Goal: Information Seeking & Learning: Learn about a topic

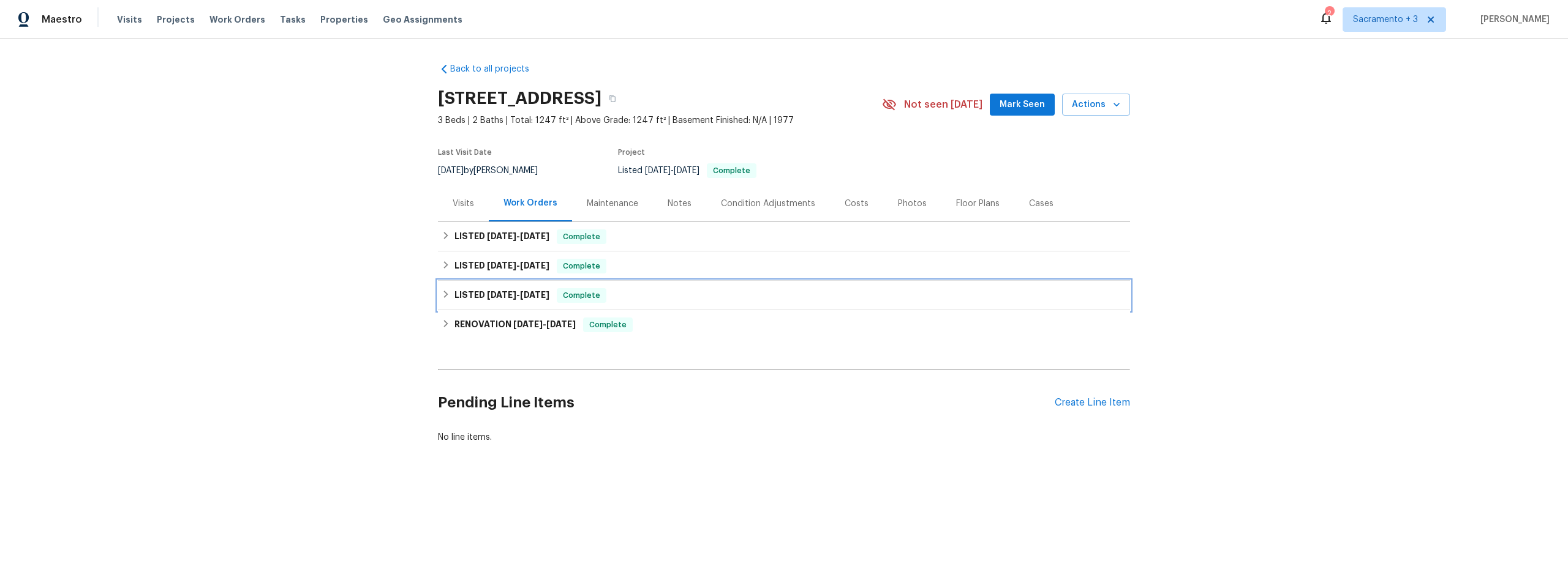
click at [474, 301] on h6 "LISTED [DATE] - [DATE]" at bounding box center [502, 295] width 95 height 14
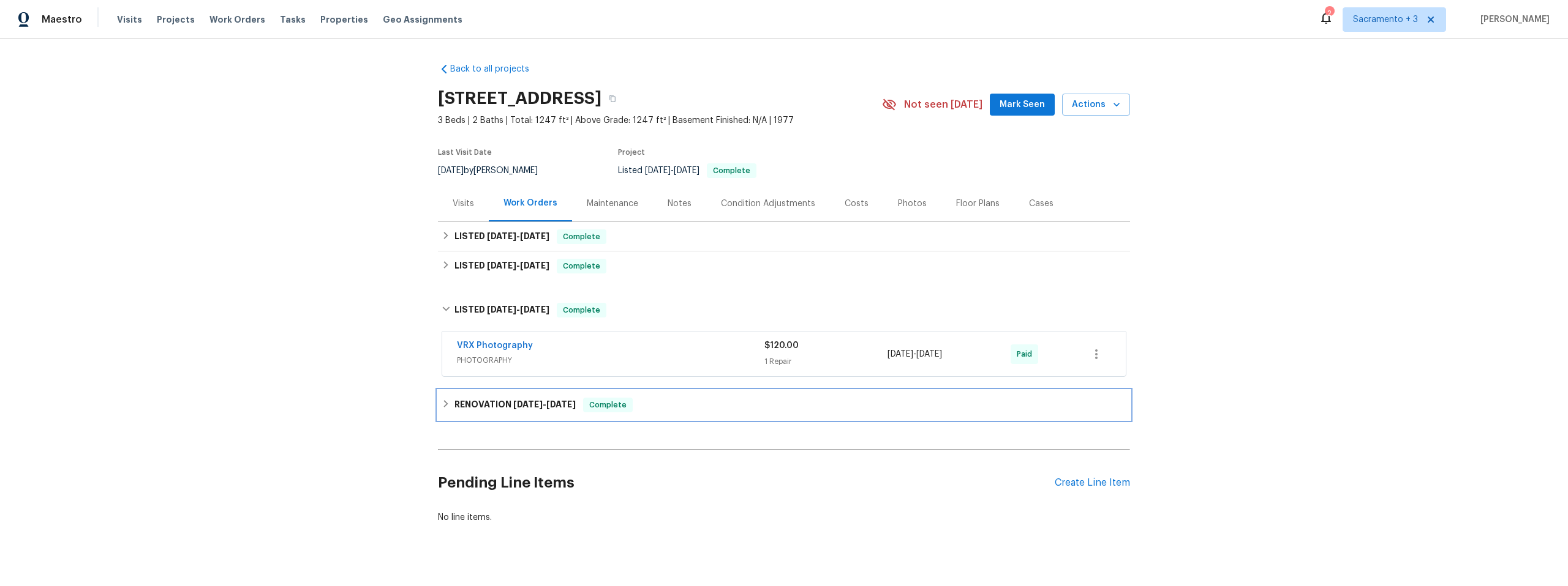
click at [496, 404] on h6 "RENOVATION [DATE] - [DATE]" at bounding box center [515, 405] width 121 height 14
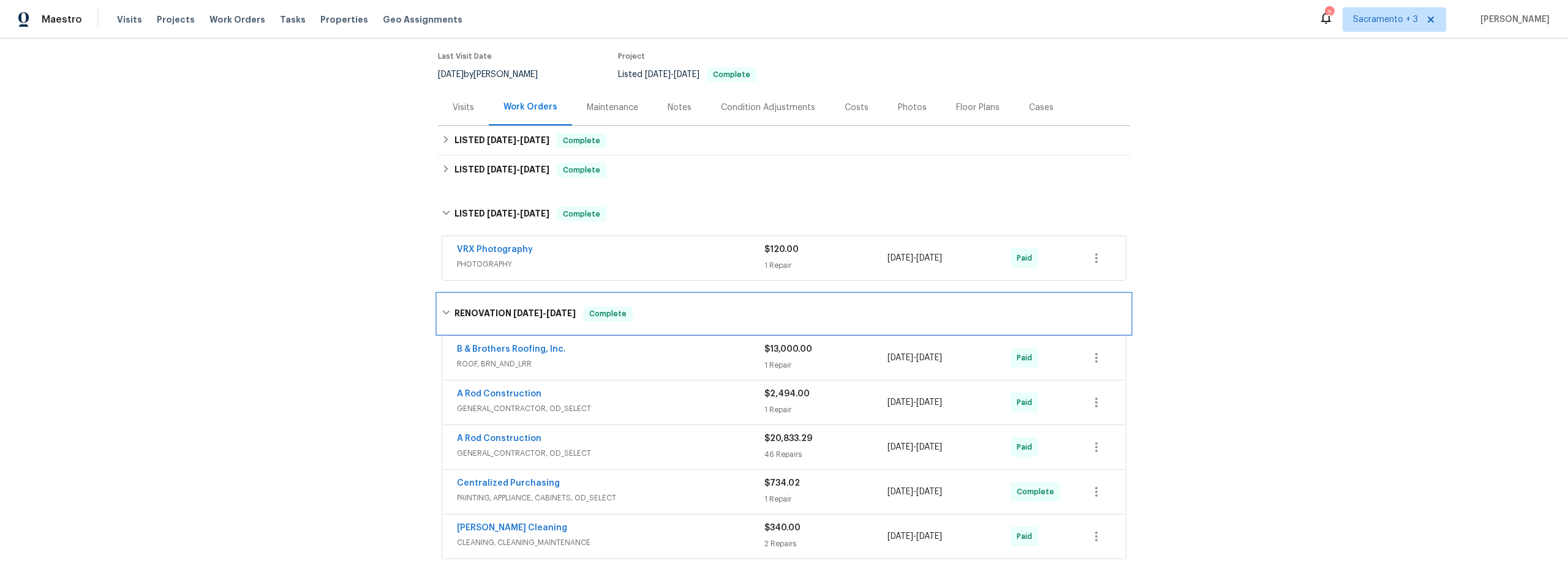
scroll to position [86, 0]
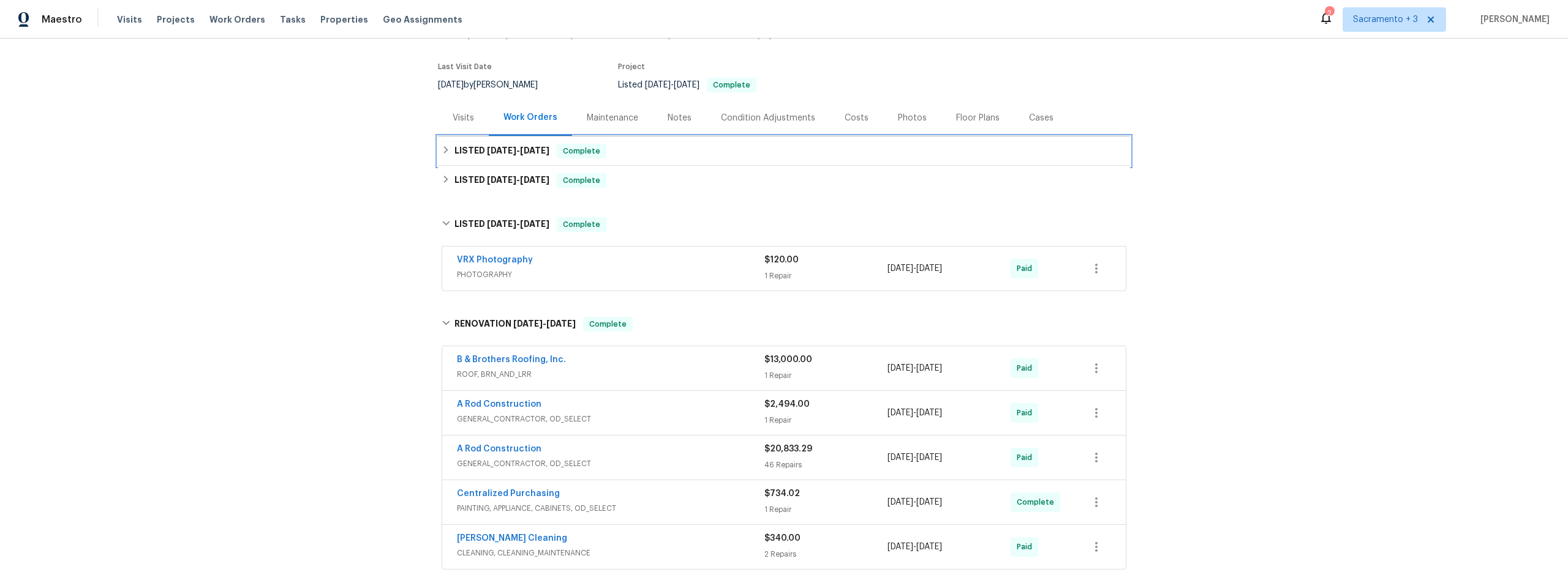
click at [448, 153] on div "LISTED [DATE] - [DATE] Complete" at bounding box center [783, 151] width 685 height 14
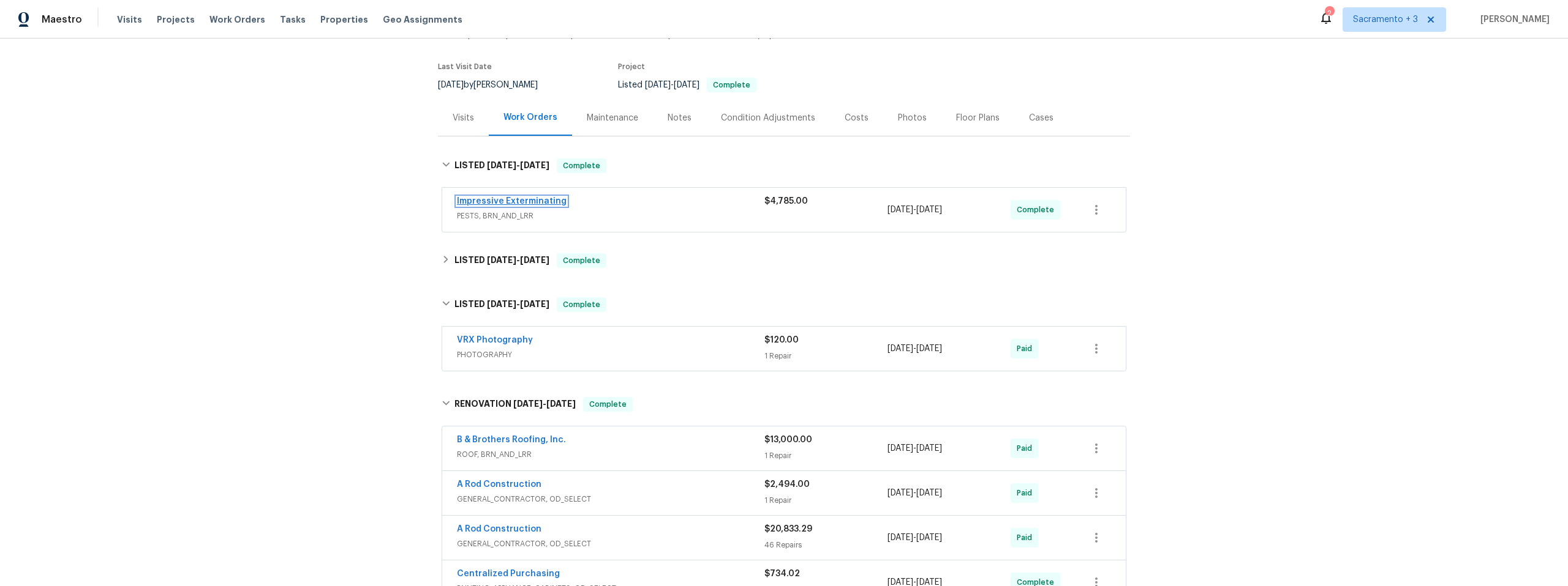
click at [479, 202] on link "Impressive Exterminating" at bounding box center [511, 201] width 109 height 8
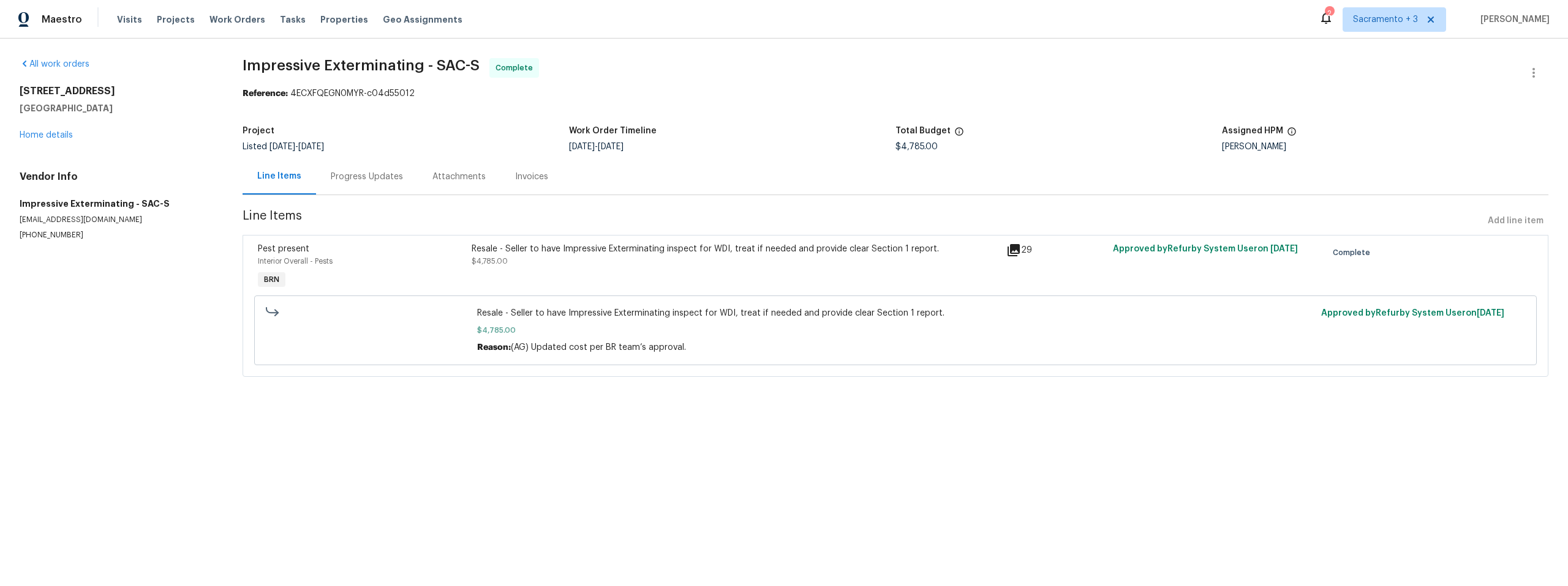
click at [1009, 254] on icon at bounding box center [1013, 250] width 14 height 14
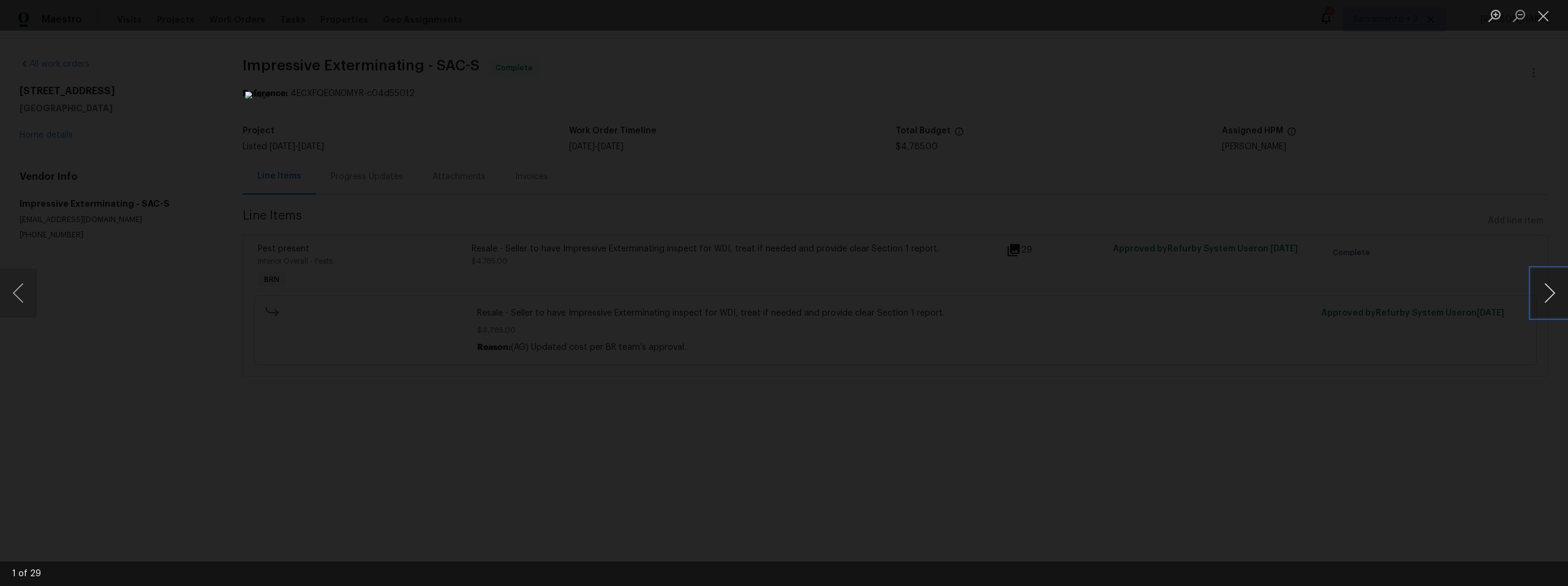
click at [1546, 296] on button "Next image" at bounding box center [1548, 293] width 36 height 49
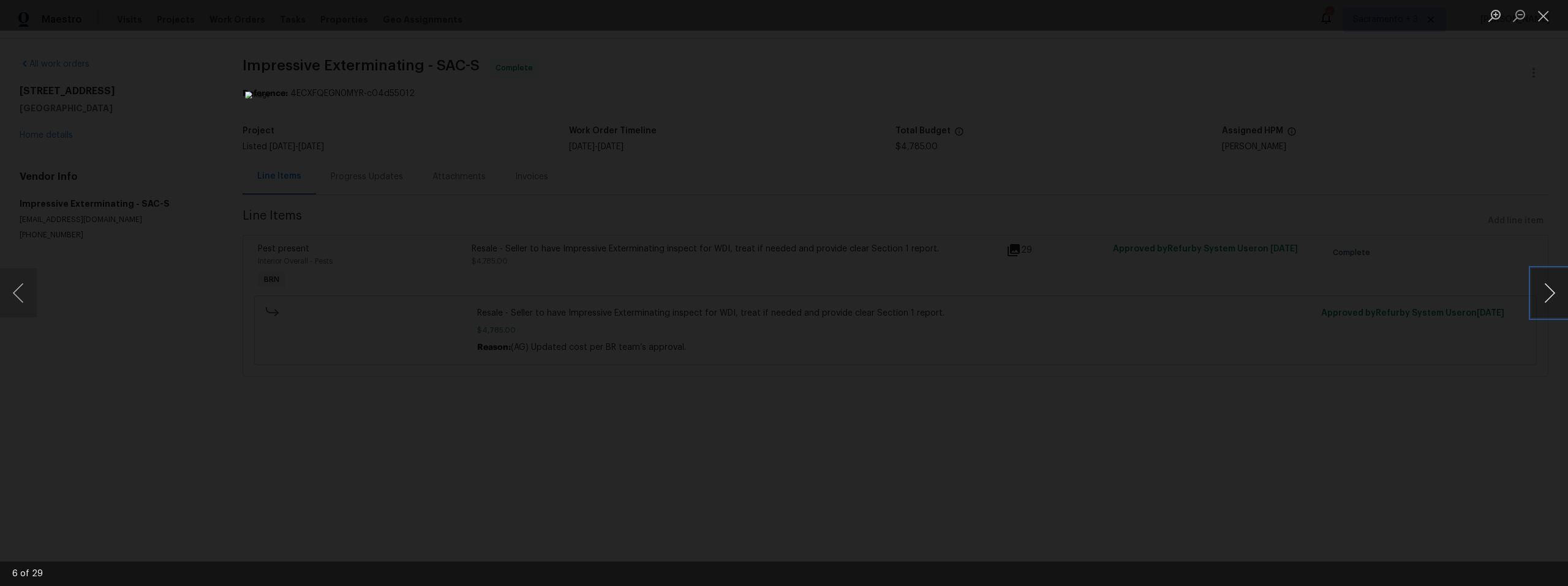
click at [1546, 296] on button "Next image" at bounding box center [1548, 293] width 36 height 49
click at [1537, 19] on button "Close lightbox" at bounding box center [1543, 15] width 25 height 21
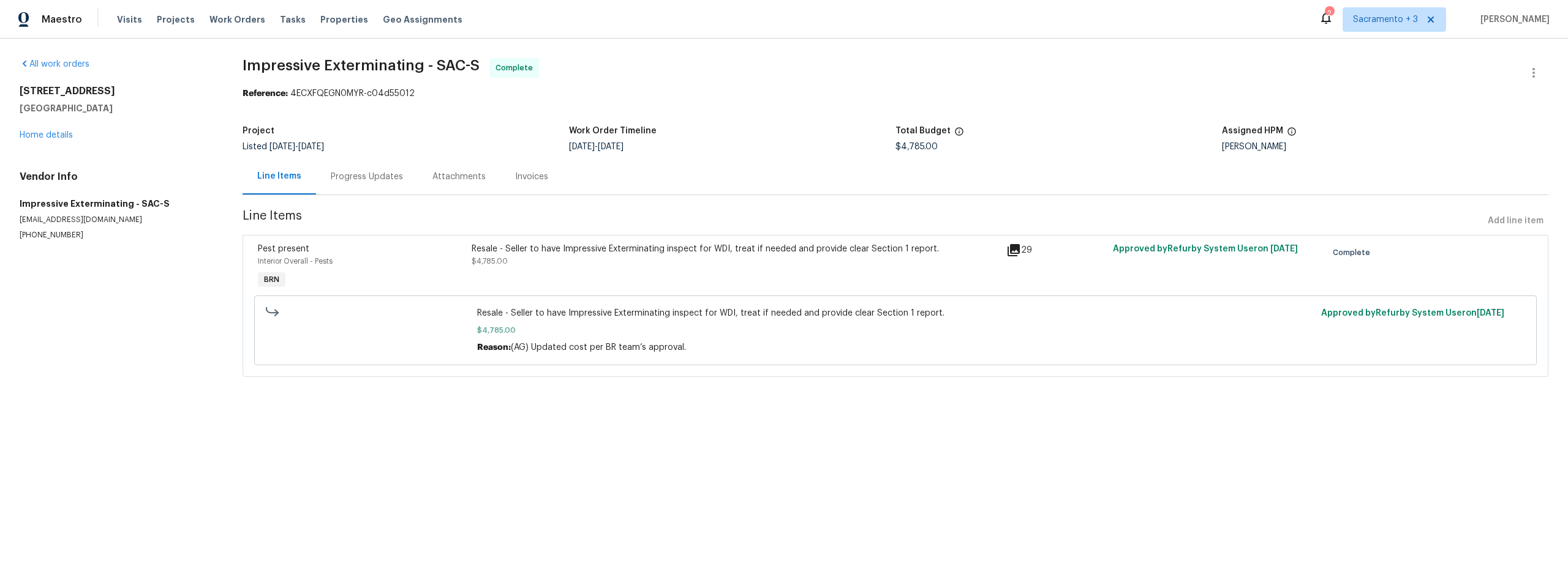
click at [1007, 251] on icon at bounding box center [1013, 250] width 14 height 14
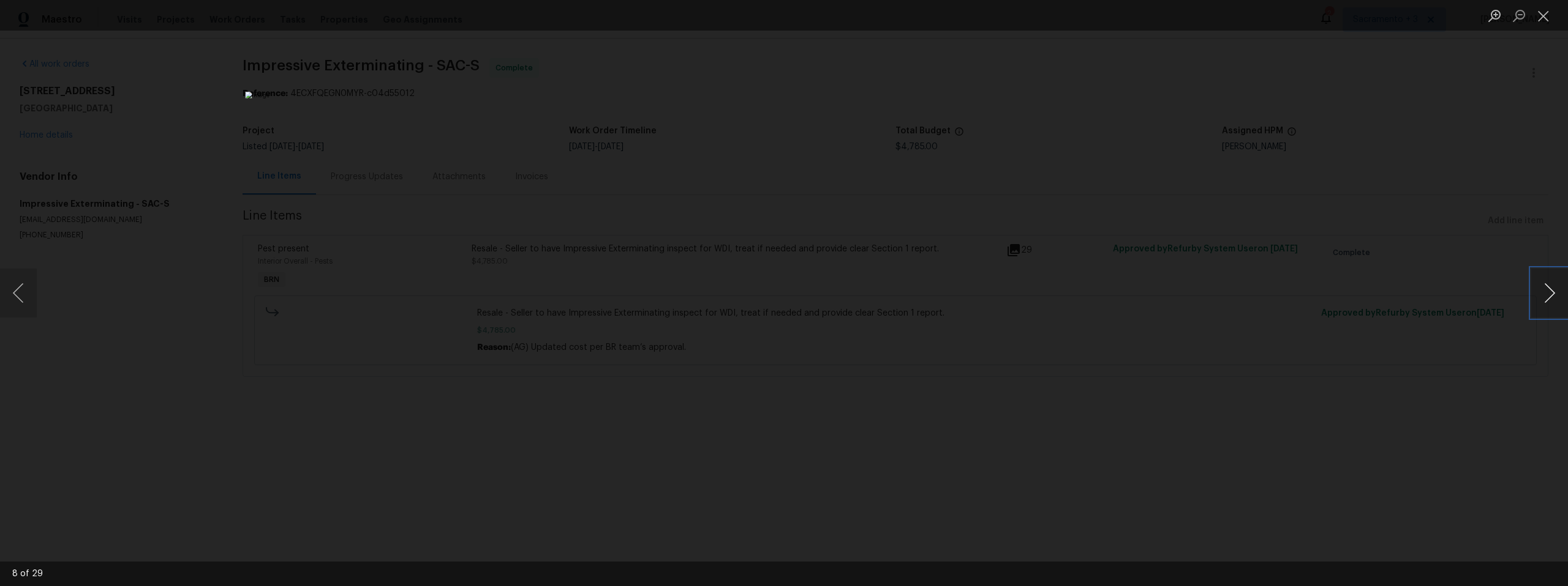
click at [1552, 288] on button "Next image" at bounding box center [1548, 293] width 36 height 49
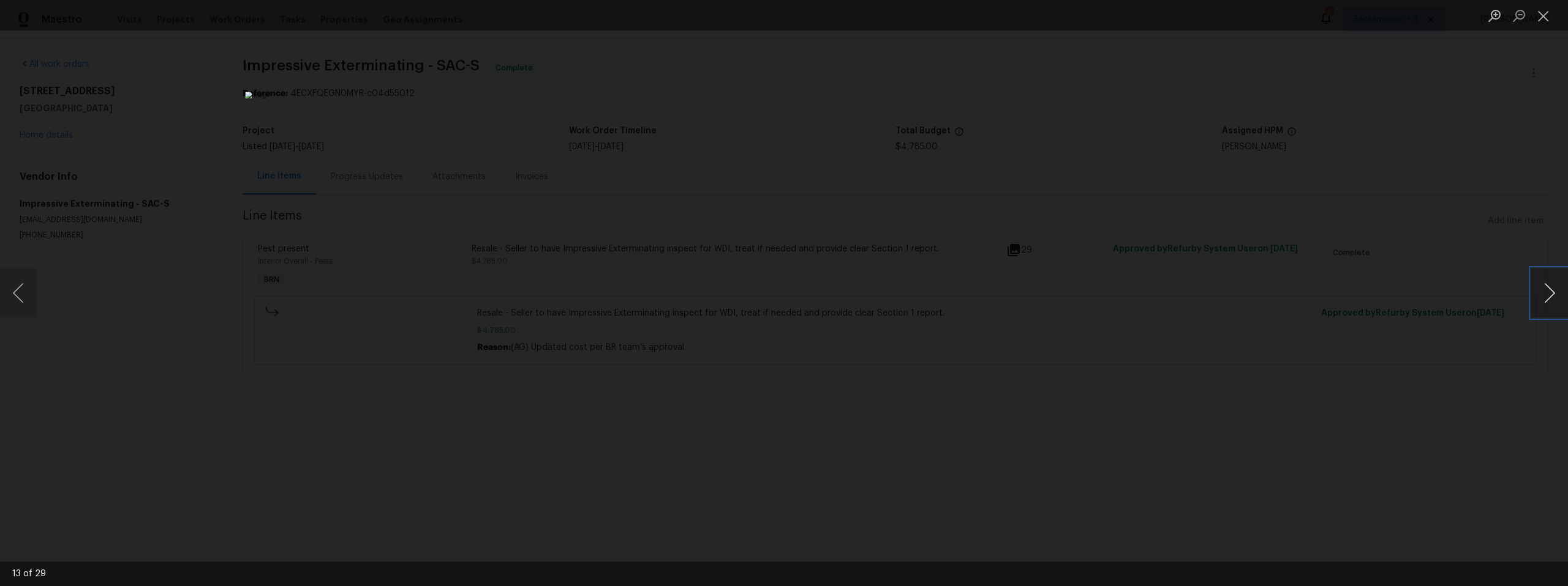
click at [1552, 288] on button "Next image" at bounding box center [1548, 293] width 36 height 49
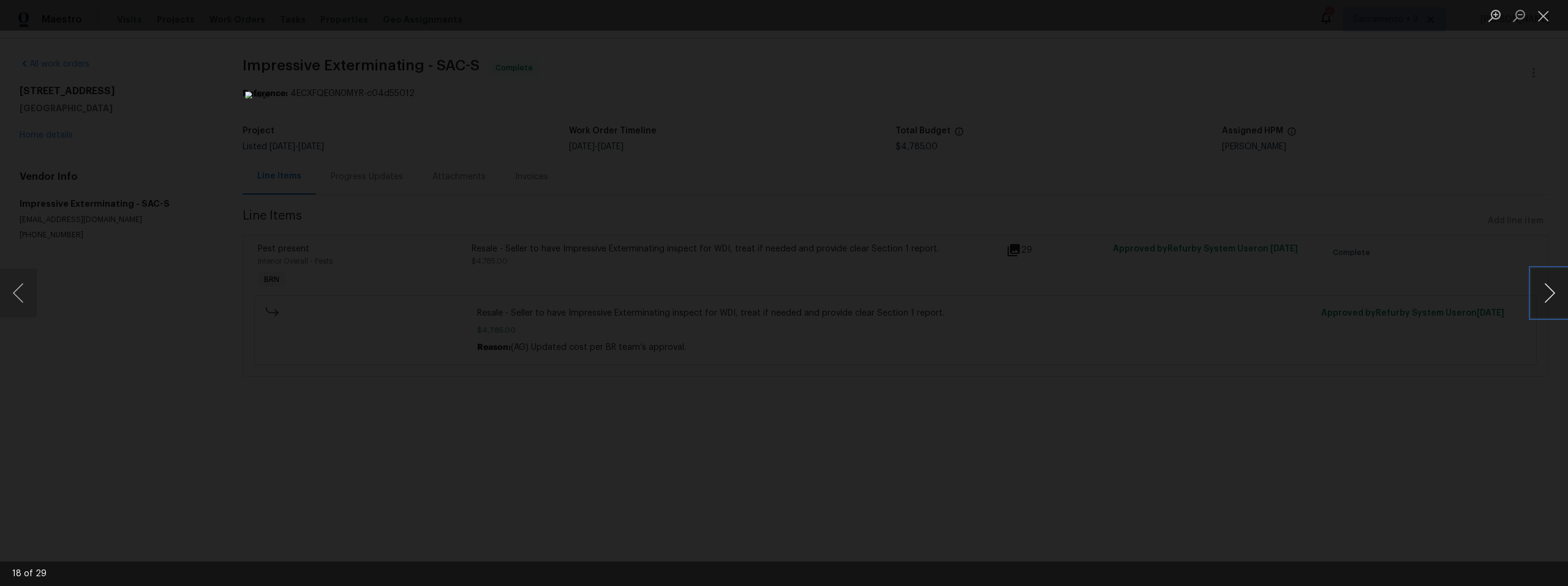
click at [1552, 288] on button "Next image" at bounding box center [1548, 293] width 36 height 49
click at [1542, 287] on button "Next image" at bounding box center [1548, 293] width 36 height 49
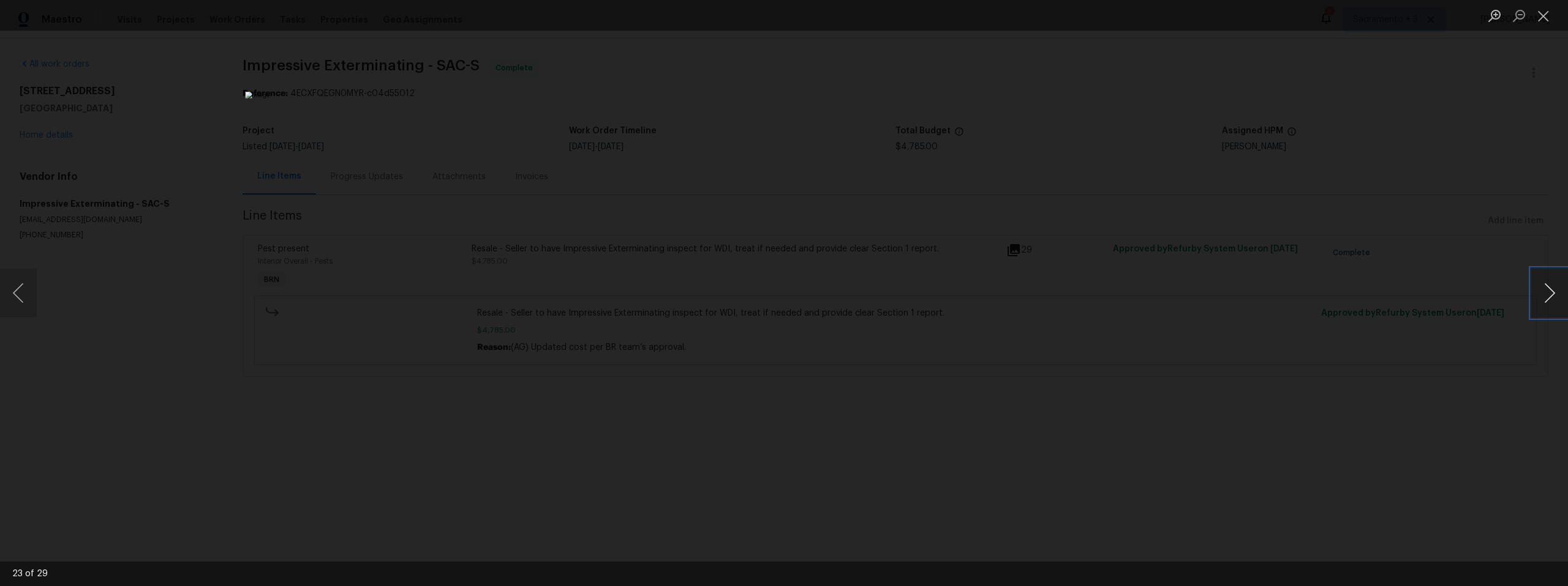
click at [1542, 287] on button "Next image" at bounding box center [1548, 293] width 36 height 49
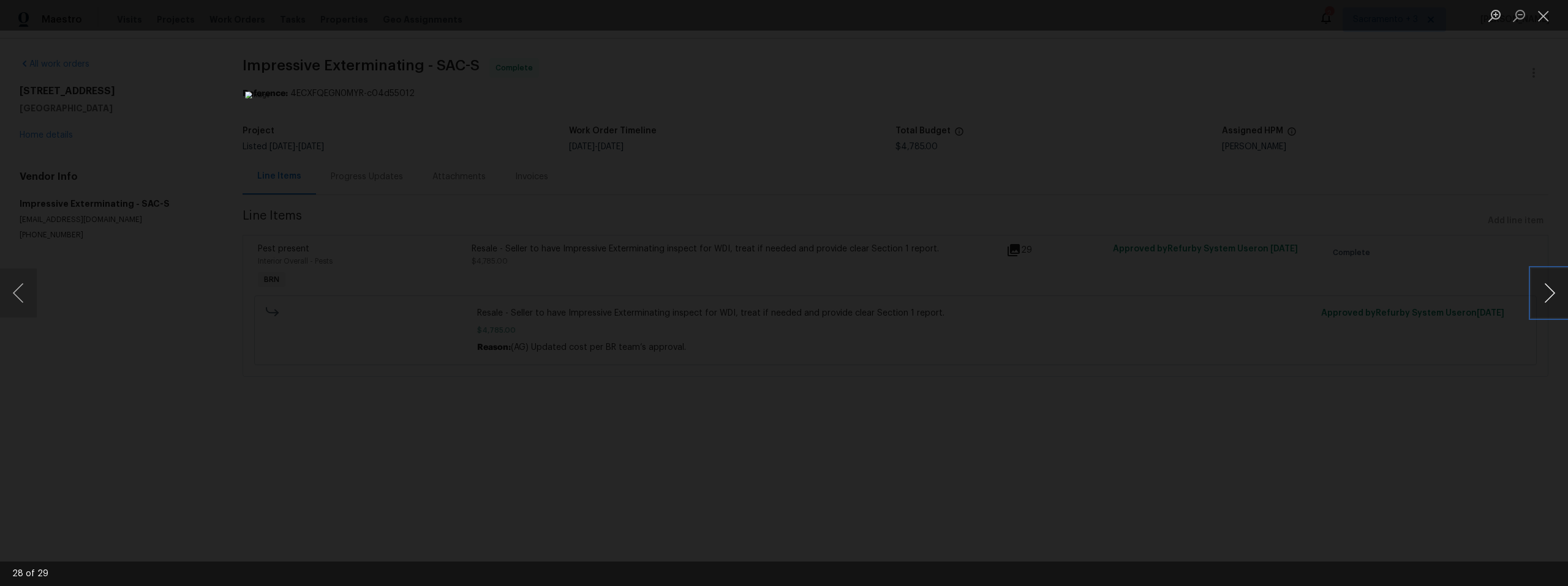
click at [1542, 287] on button "Next image" at bounding box center [1548, 293] width 36 height 49
click at [1552, 293] on button "Next image" at bounding box center [1548, 293] width 36 height 49
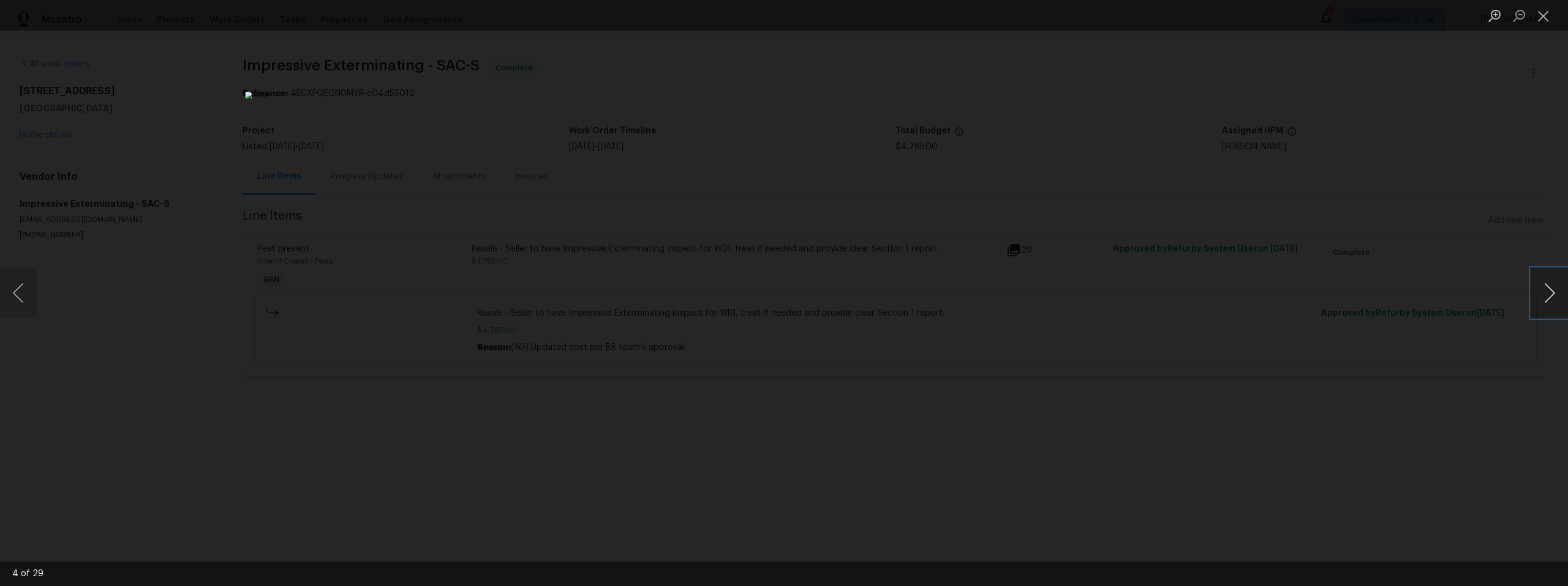
click at [1552, 293] on button "Next image" at bounding box center [1548, 293] width 36 height 49
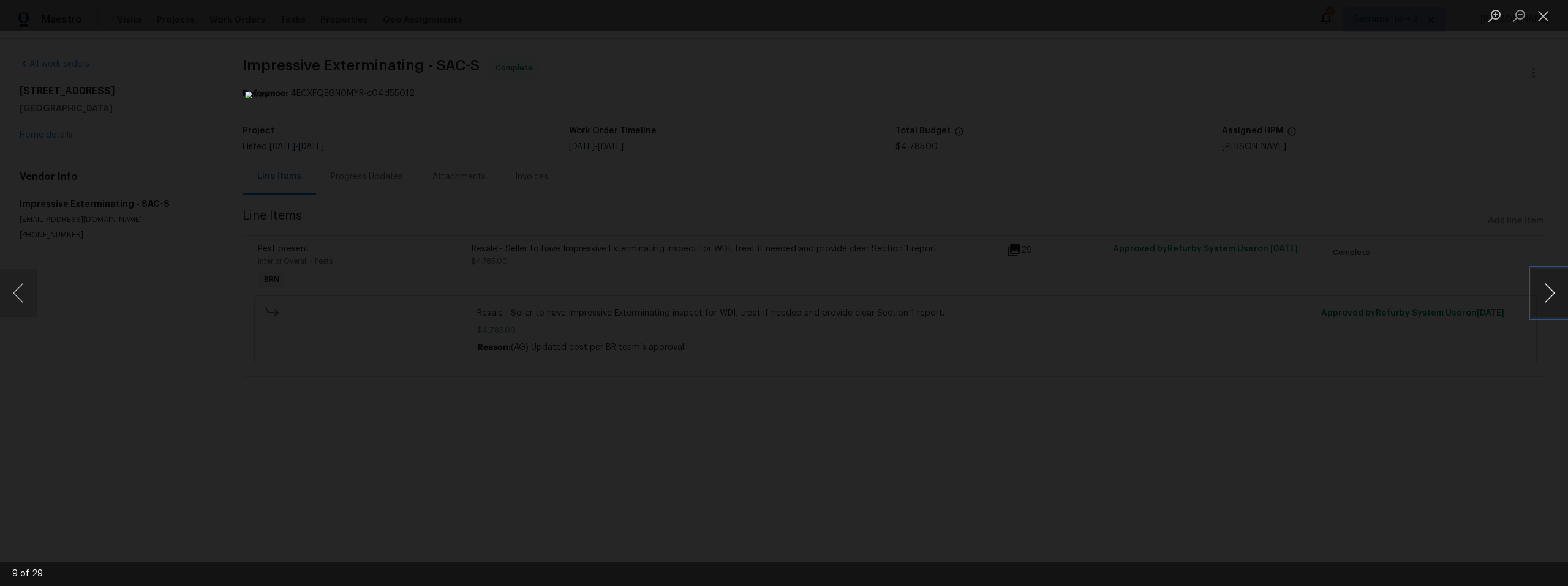
click at [1552, 293] on button "Next image" at bounding box center [1548, 293] width 36 height 49
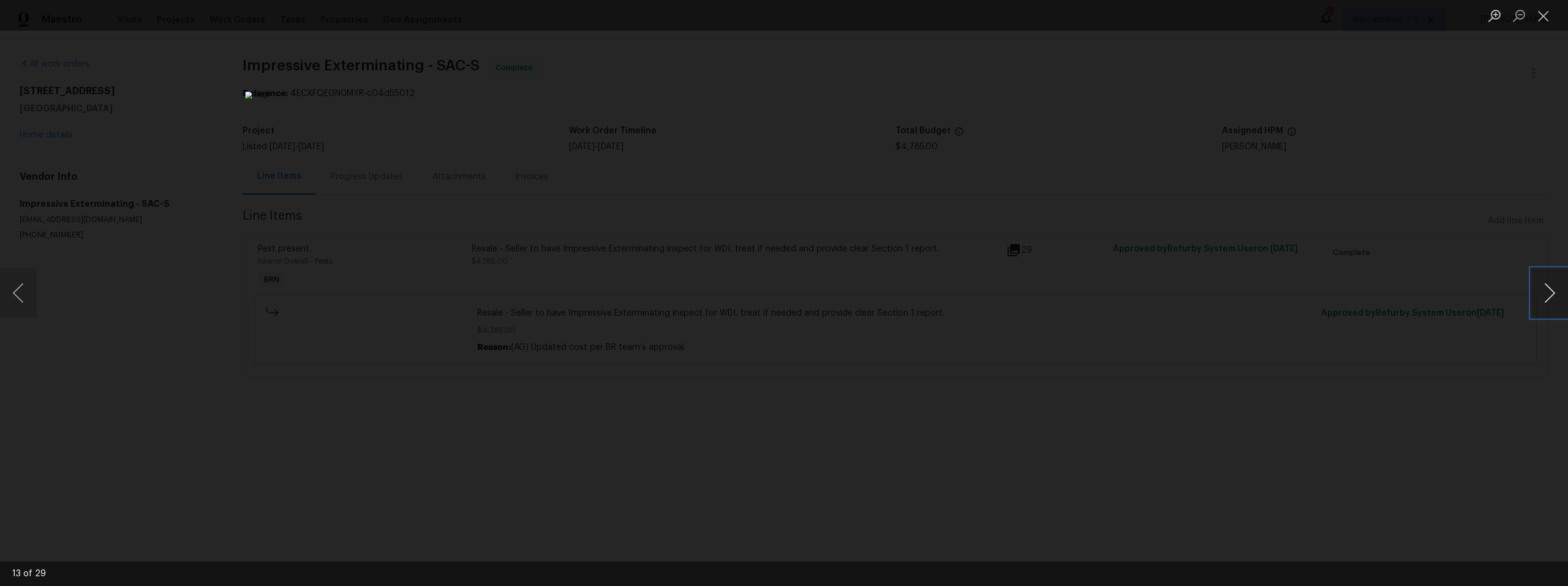
click at [1552, 293] on button "Next image" at bounding box center [1548, 293] width 36 height 49
click at [1548, 299] on button "Next image" at bounding box center [1548, 293] width 36 height 49
click at [1541, 289] on button "Next image" at bounding box center [1548, 293] width 36 height 49
click at [1537, 290] on button "Next image" at bounding box center [1548, 293] width 36 height 49
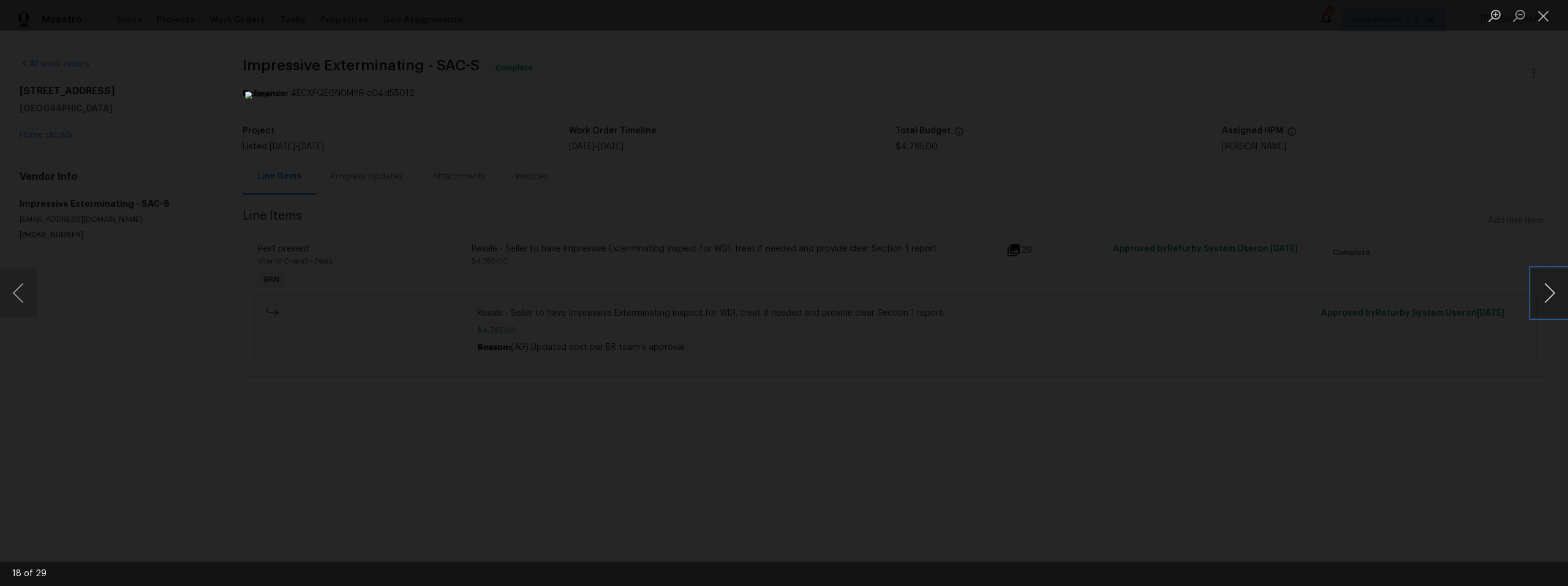
click at [1537, 290] on button "Next image" at bounding box center [1548, 293] width 36 height 49
click at [1541, 299] on button "Next image" at bounding box center [1548, 293] width 36 height 49
click at [1539, 297] on button "Next image" at bounding box center [1548, 293] width 36 height 49
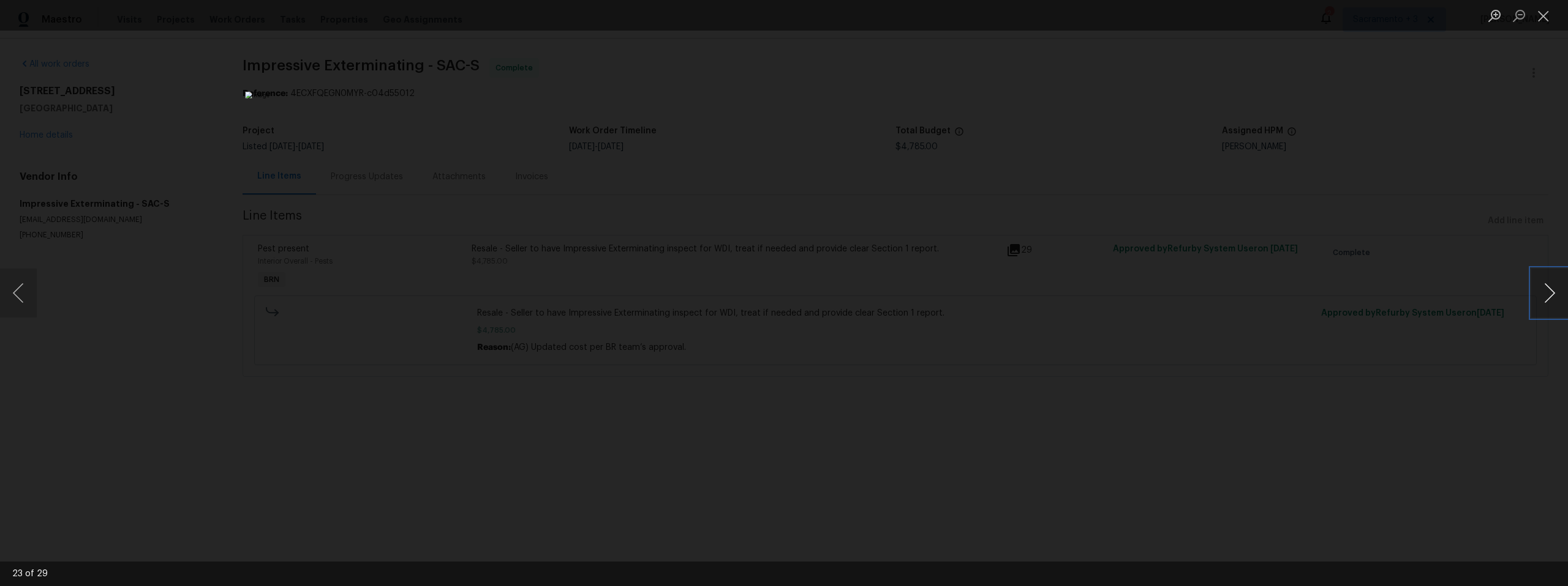
click at [1539, 297] on button "Next image" at bounding box center [1548, 293] width 36 height 49
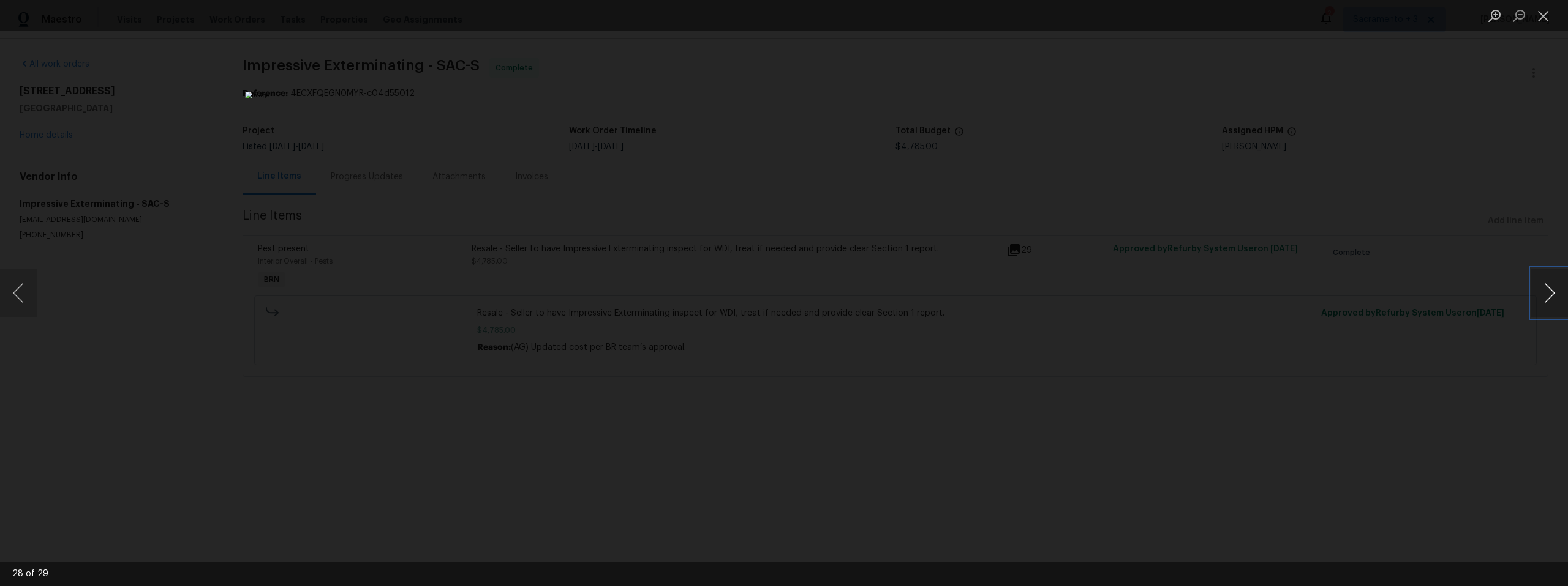
click at [1539, 297] on button "Next image" at bounding box center [1548, 293] width 36 height 49
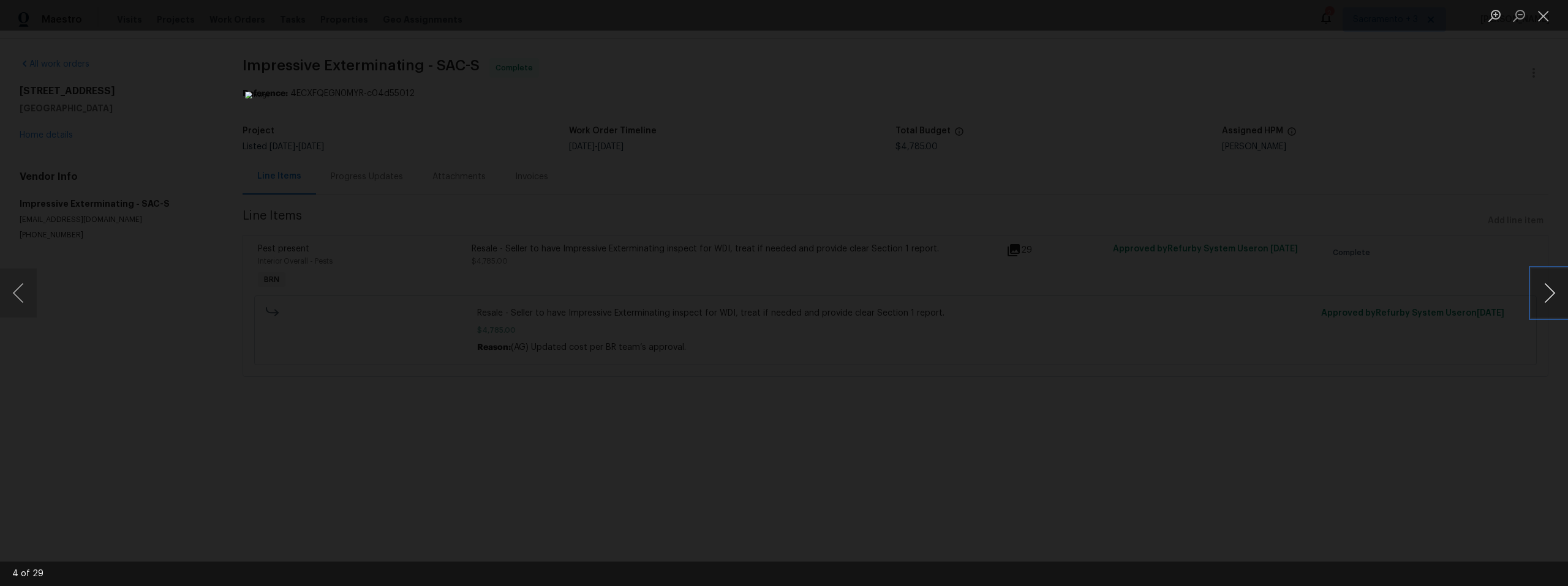
click at [1539, 297] on button "Next image" at bounding box center [1548, 293] width 36 height 49
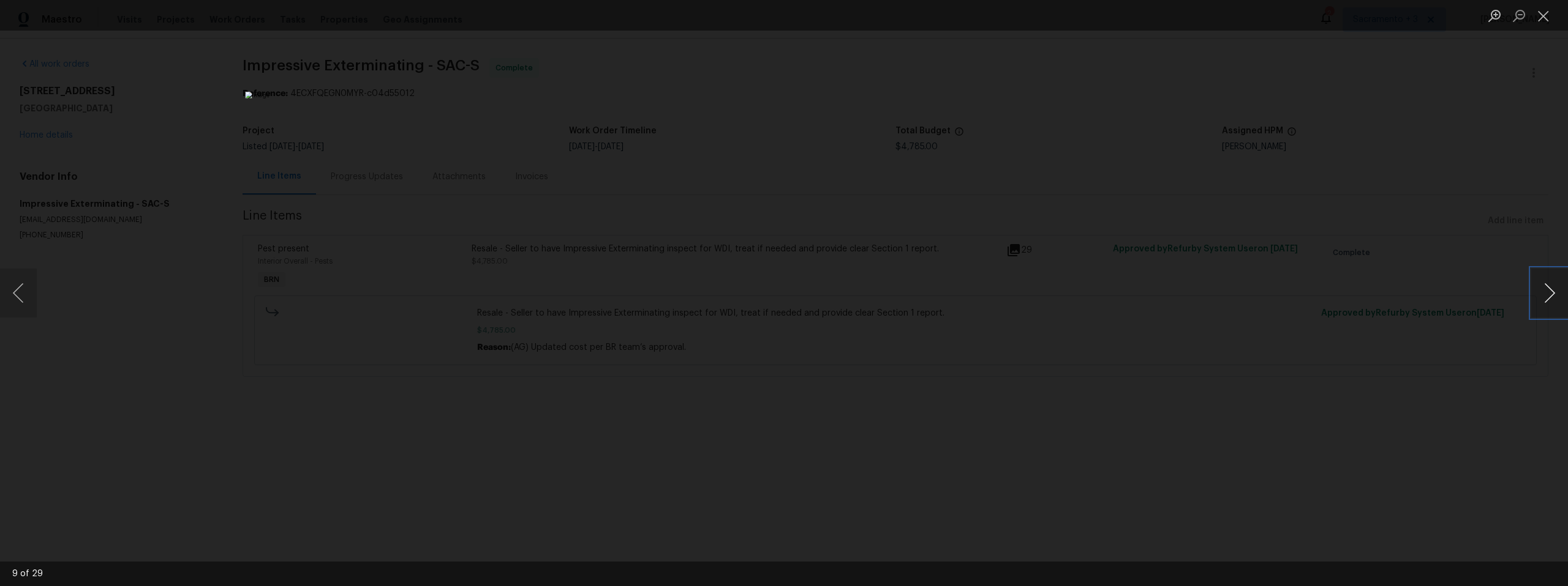
click at [1539, 297] on button "Next image" at bounding box center [1548, 293] width 36 height 49
click at [1543, 303] on button "Next image" at bounding box center [1548, 293] width 36 height 49
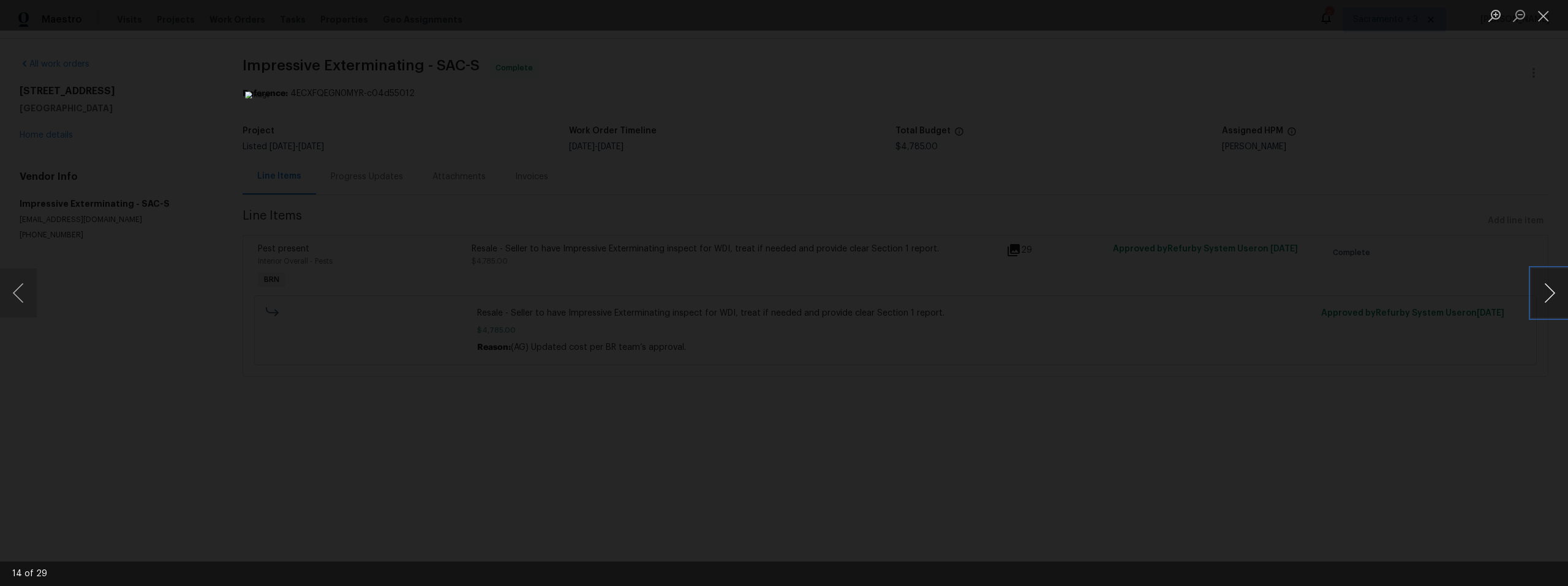
click at [1543, 294] on button "Next image" at bounding box center [1548, 293] width 36 height 49
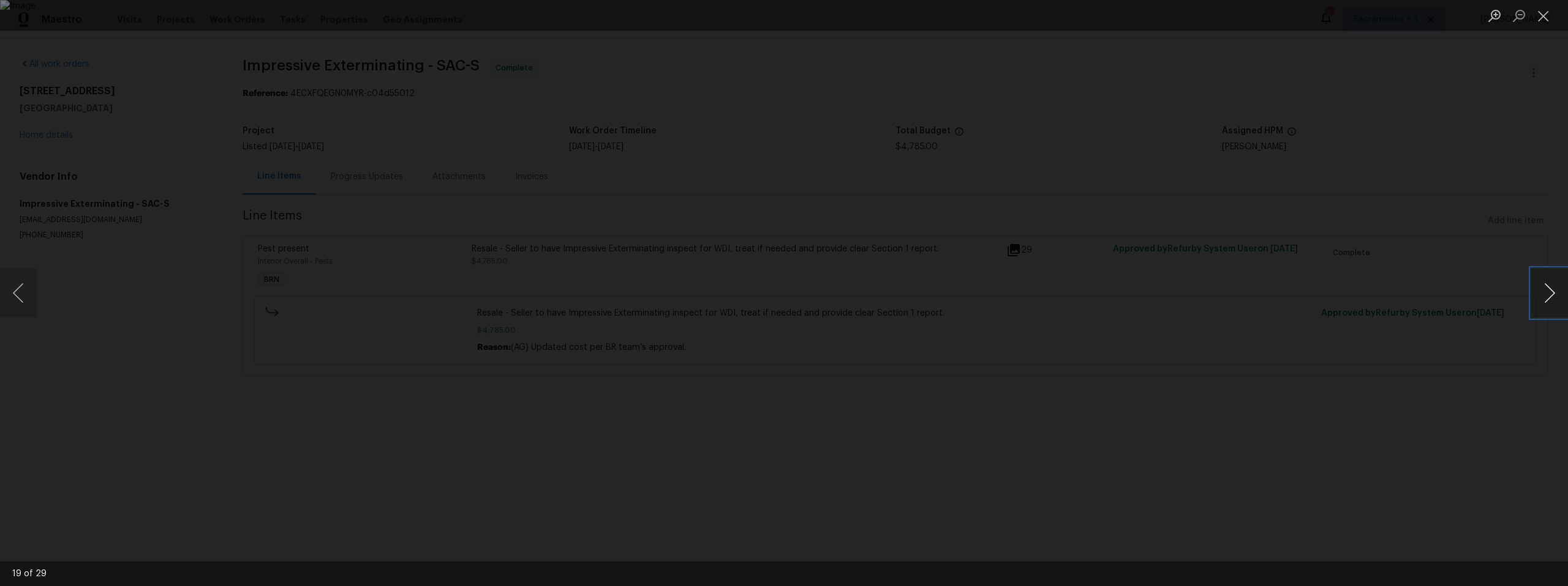
click at [1543, 294] on button "Next image" at bounding box center [1548, 293] width 36 height 49
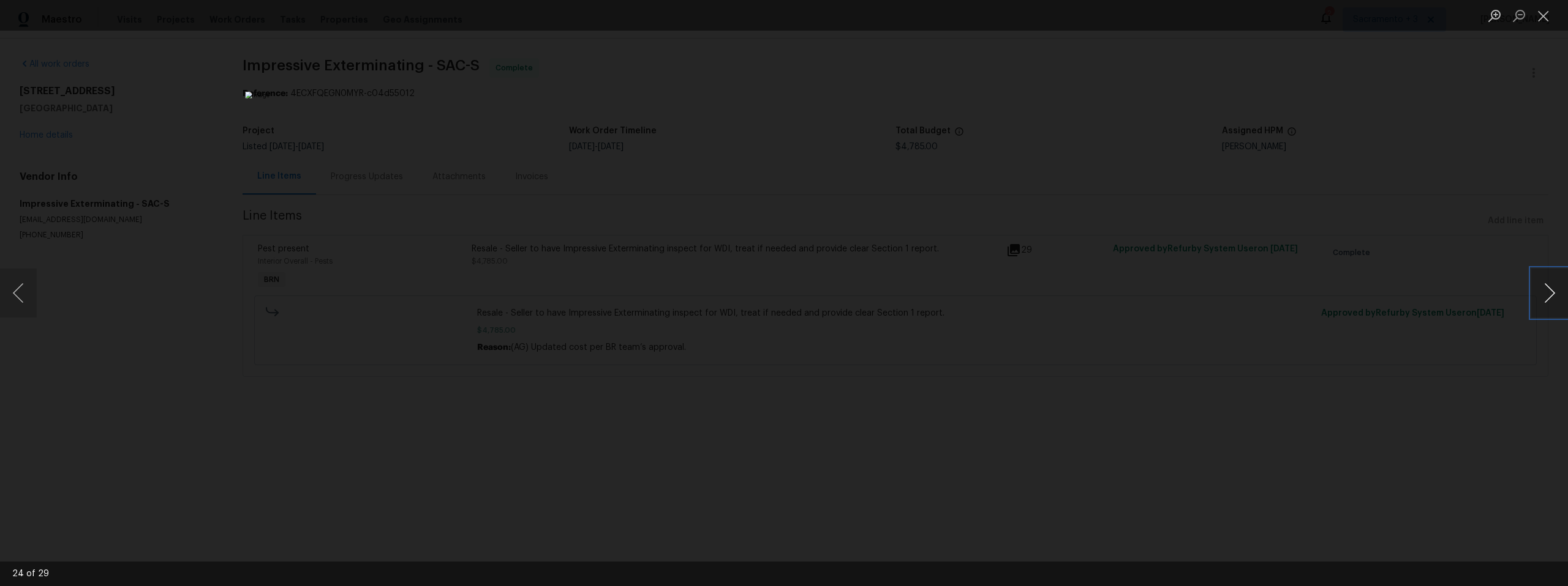
click at [1543, 294] on button "Next image" at bounding box center [1548, 293] width 36 height 49
click at [1544, 294] on button "Next image" at bounding box center [1548, 293] width 36 height 49
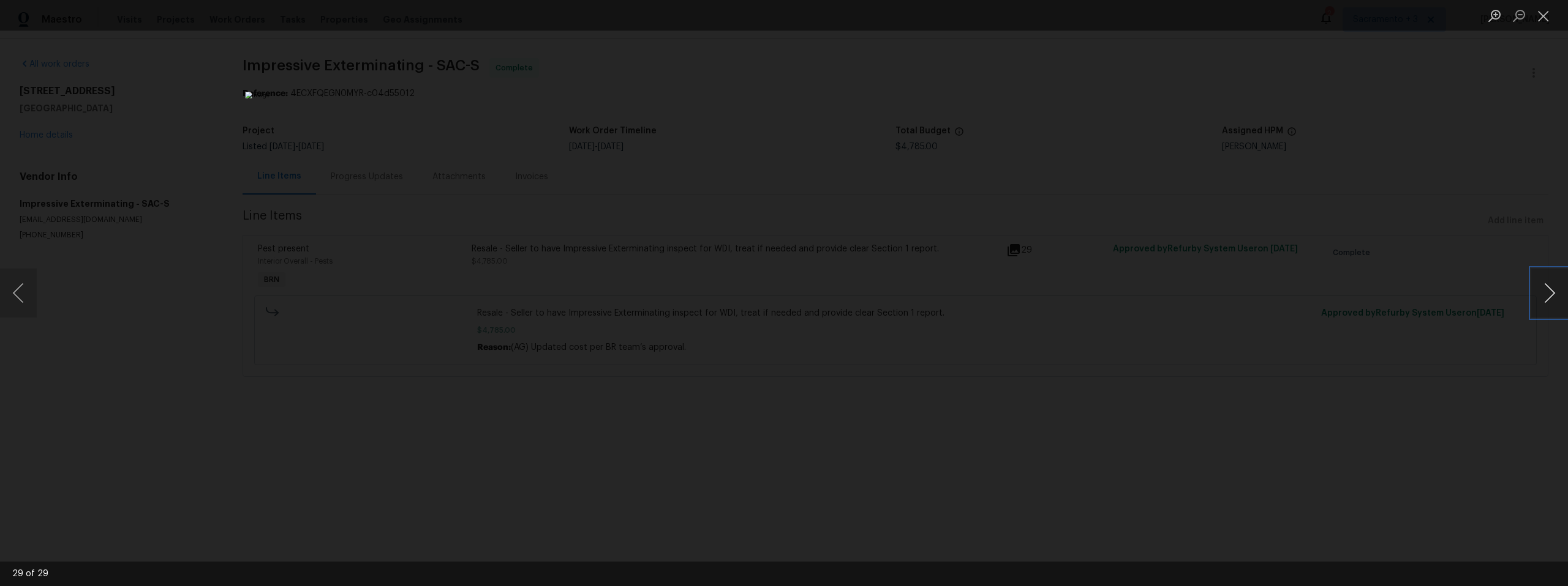
click at [1544, 294] on button "Next image" at bounding box center [1548, 293] width 36 height 49
click at [1544, 298] on button "Next image" at bounding box center [1548, 293] width 36 height 49
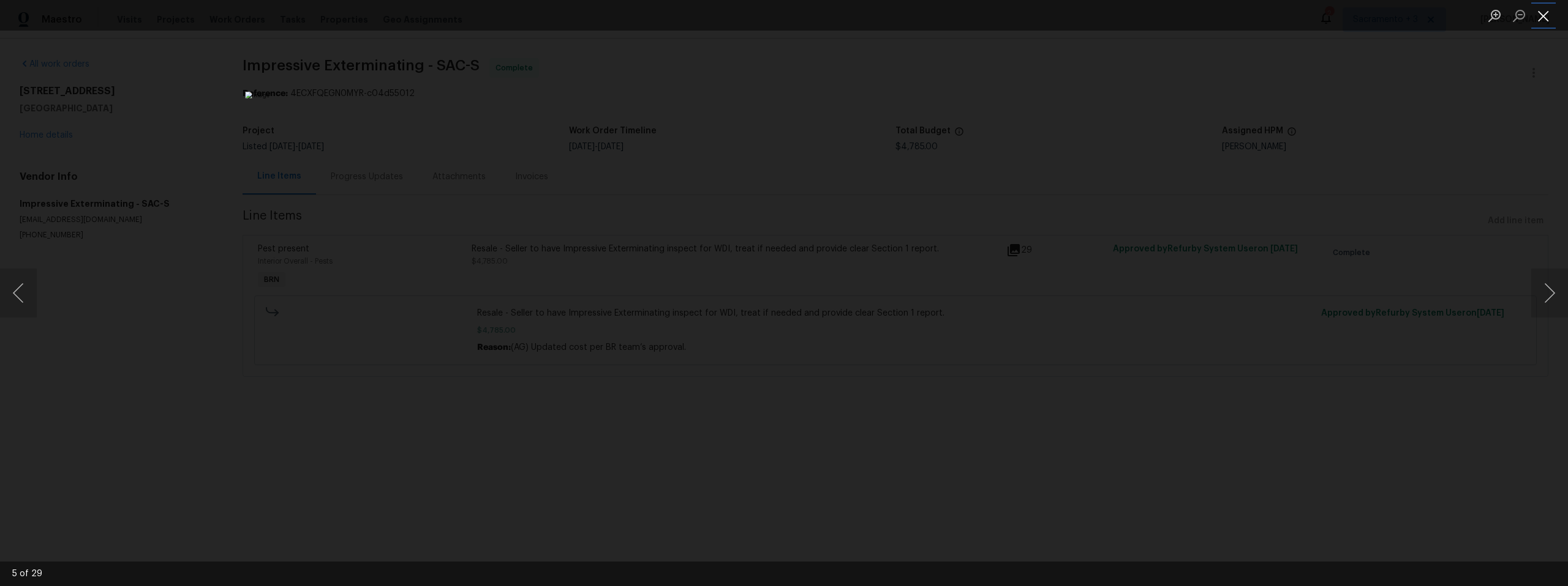
click at [1548, 16] on button "Close lightbox" at bounding box center [1543, 15] width 25 height 21
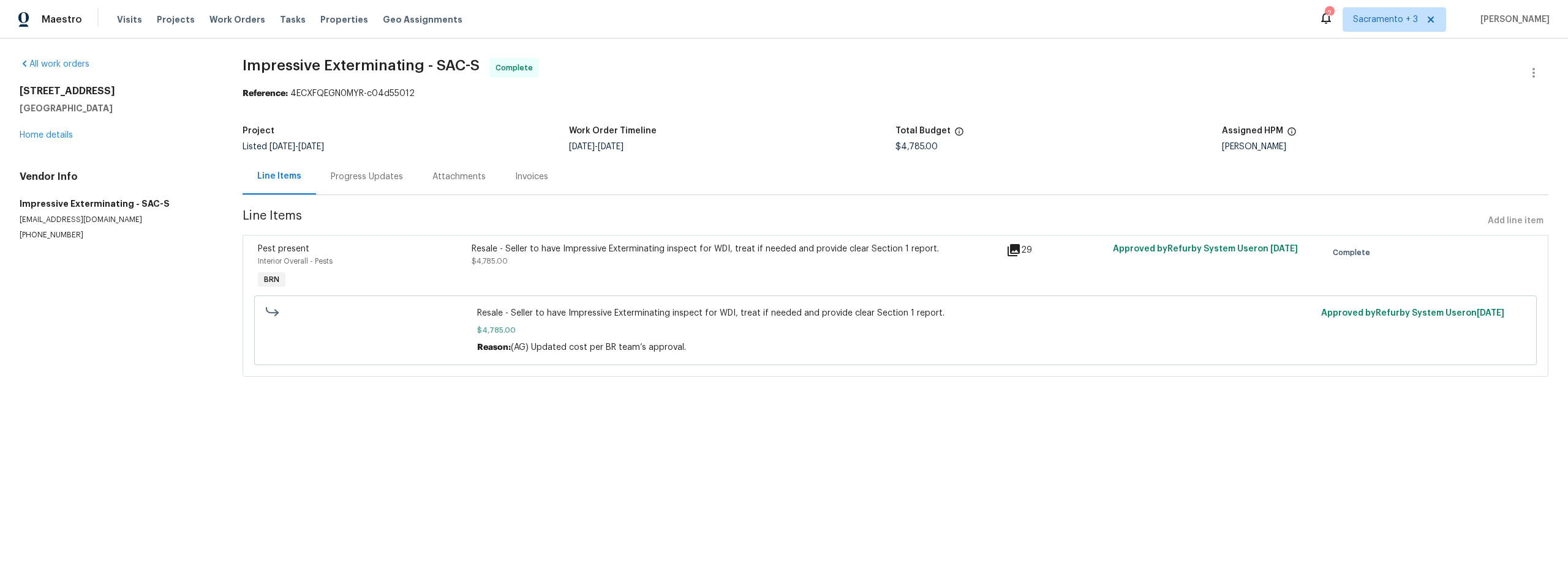
click at [1024, 250] on div "29" at bounding box center [1056, 250] width 99 height 14
click at [967, 248] on div "Resale - Seller to have Impressive Exterminating inspect for WDI, treat if need…" at bounding box center [735, 249] width 527 height 12
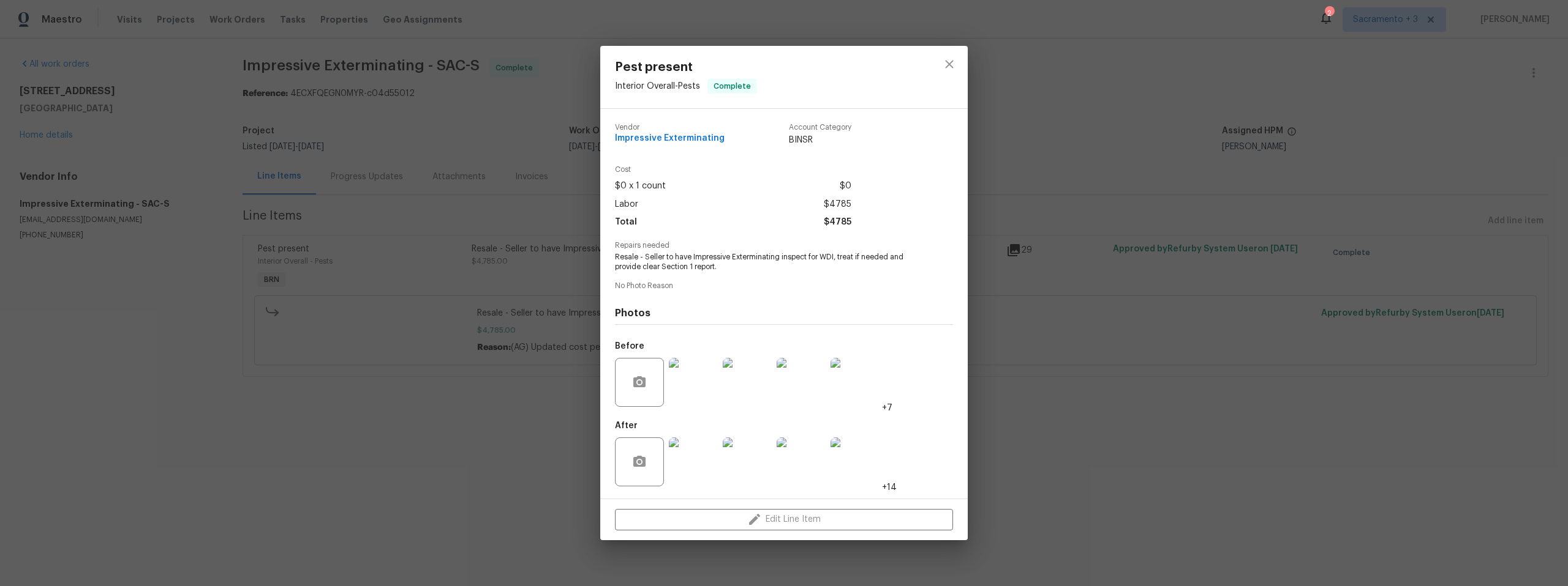
click at [686, 391] on img at bounding box center [693, 382] width 49 height 49
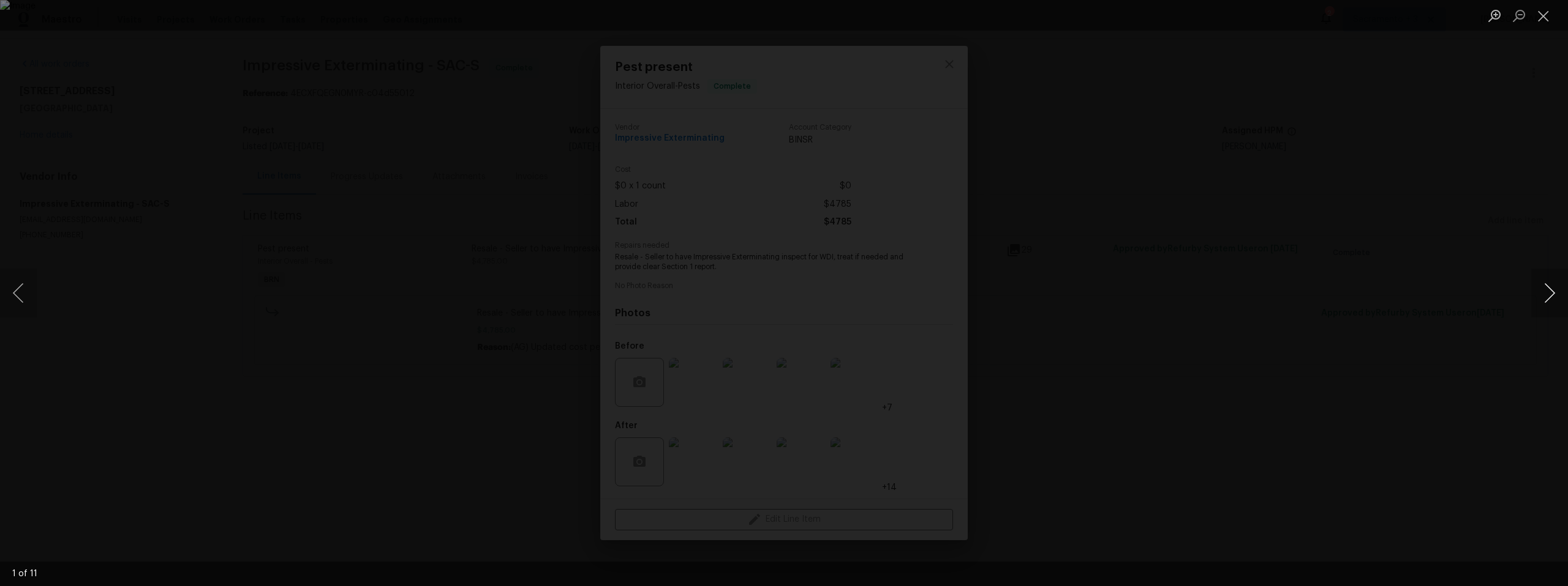
click at [1546, 297] on button "Next image" at bounding box center [1548, 293] width 36 height 49
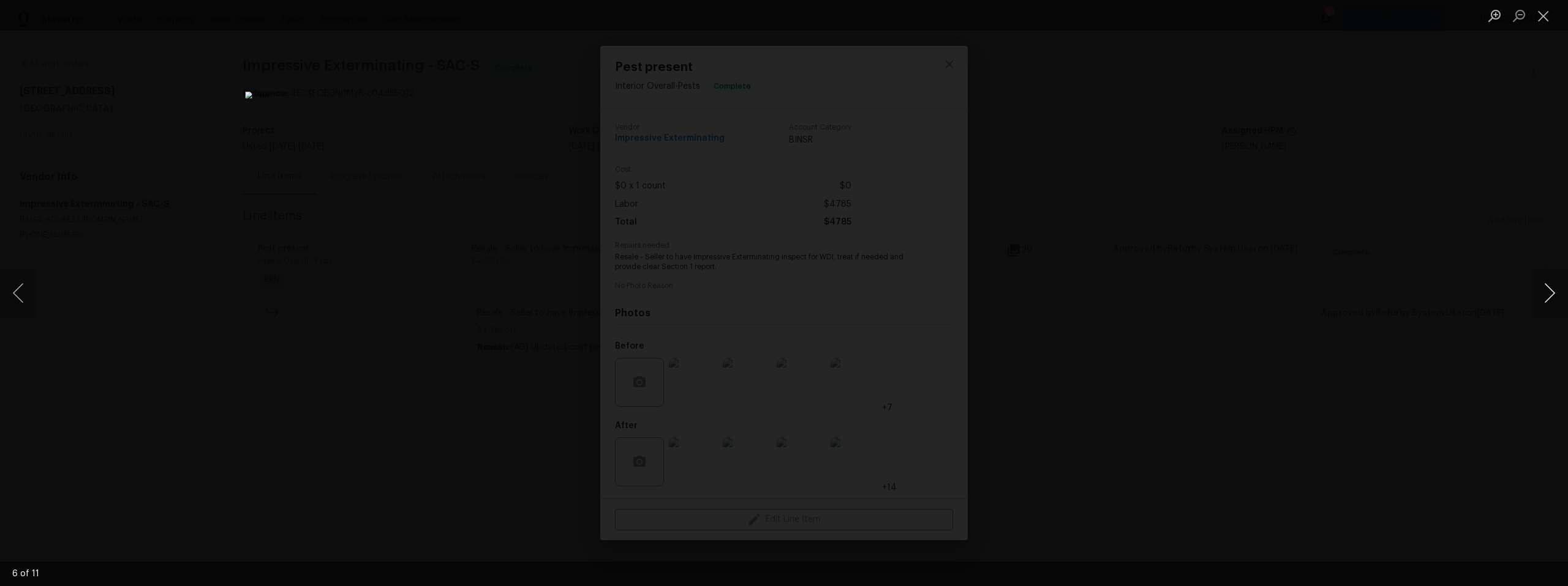
click at [1546, 297] on button "Next image" at bounding box center [1548, 293] width 36 height 49
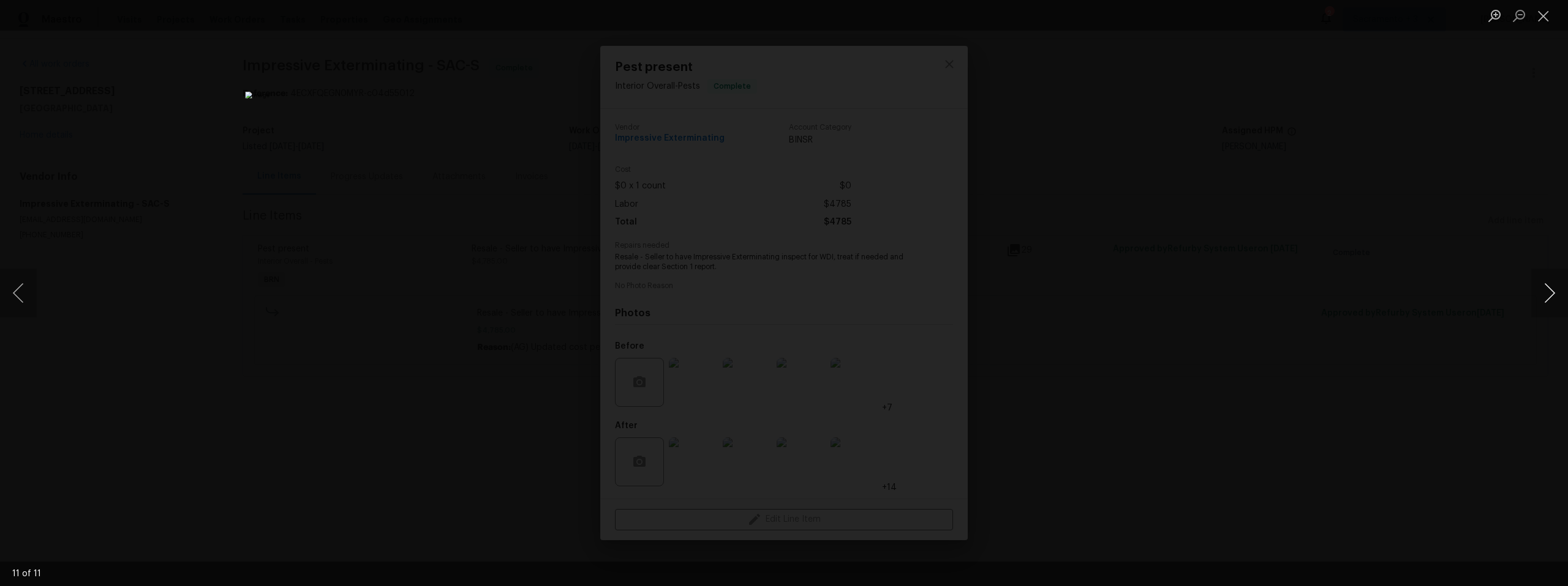
click at [1546, 297] on button "Next image" at bounding box center [1548, 293] width 36 height 49
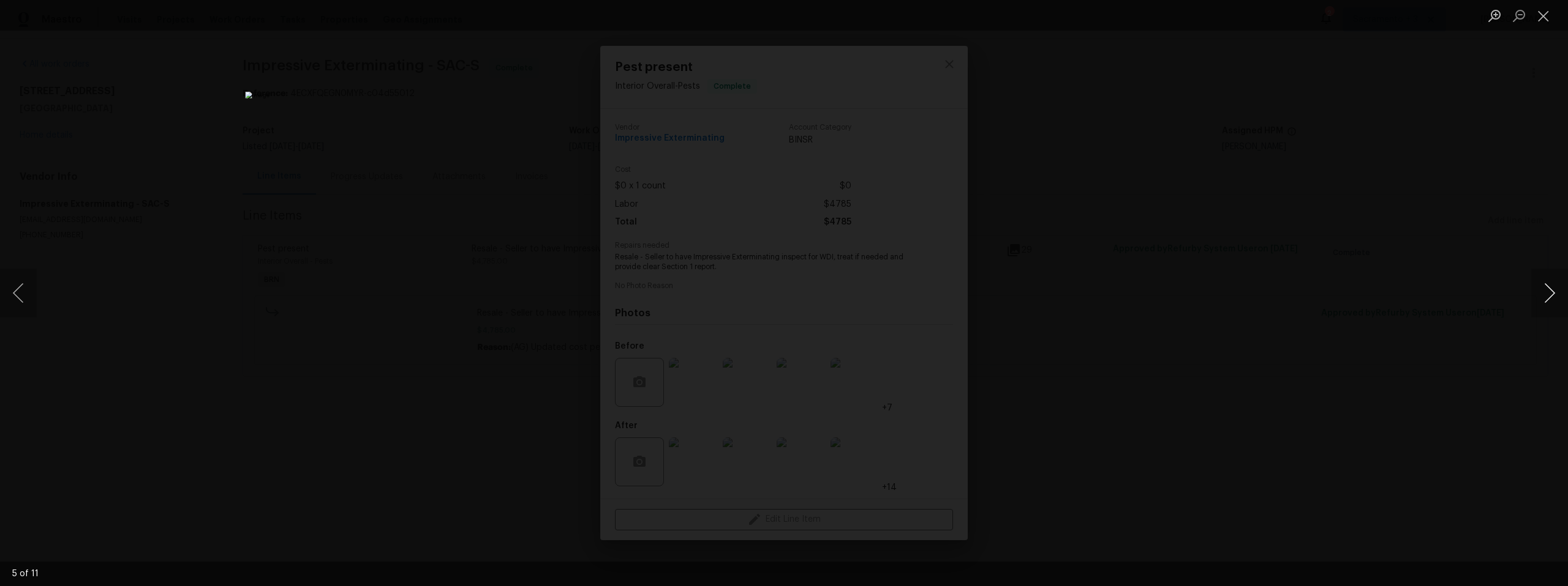
click at [1546, 297] on button "Next image" at bounding box center [1548, 293] width 36 height 49
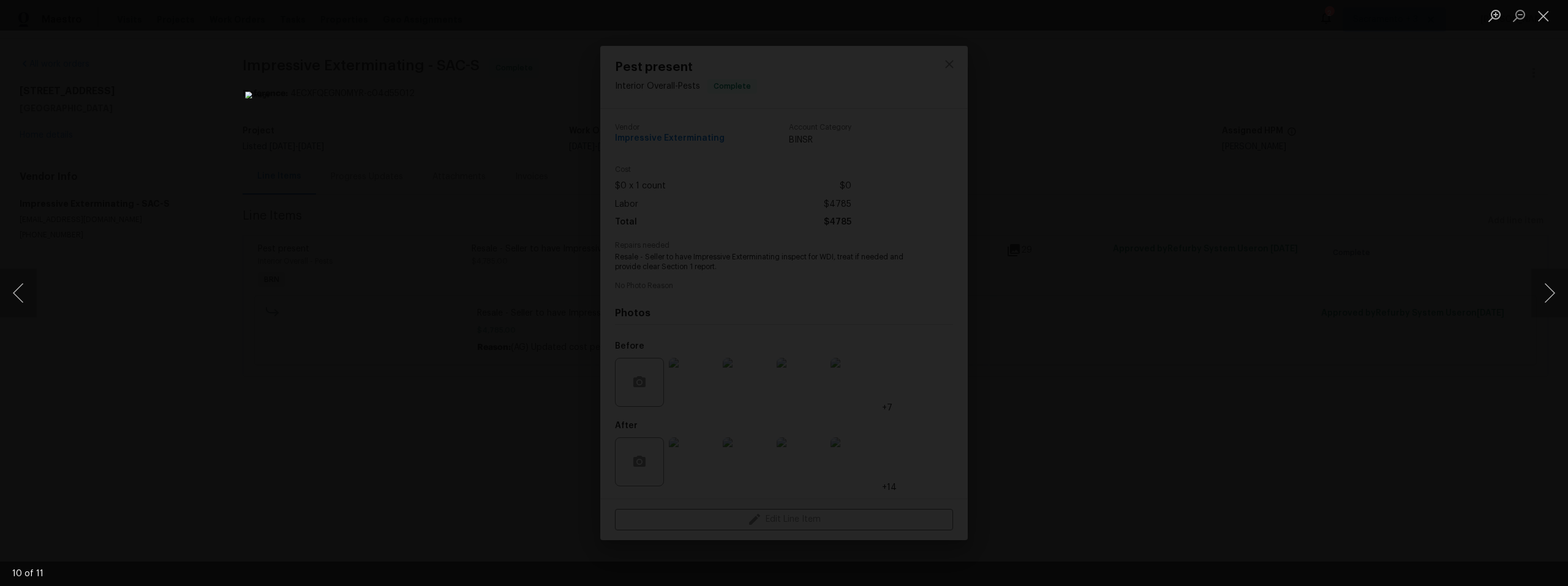
click at [966, 384] on img "Lightbox" at bounding box center [784, 293] width 1078 height 403
click at [1552, 287] on button "Next image" at bounding box center [1548, 293] width 36 height 49
click at [993, 297] on img "Lightbox" at bounding box center [784, 293] width 1568 height 586
click at [1553, 289] on button "Next image" at bounding box center [1548, 293] width 36 height 49
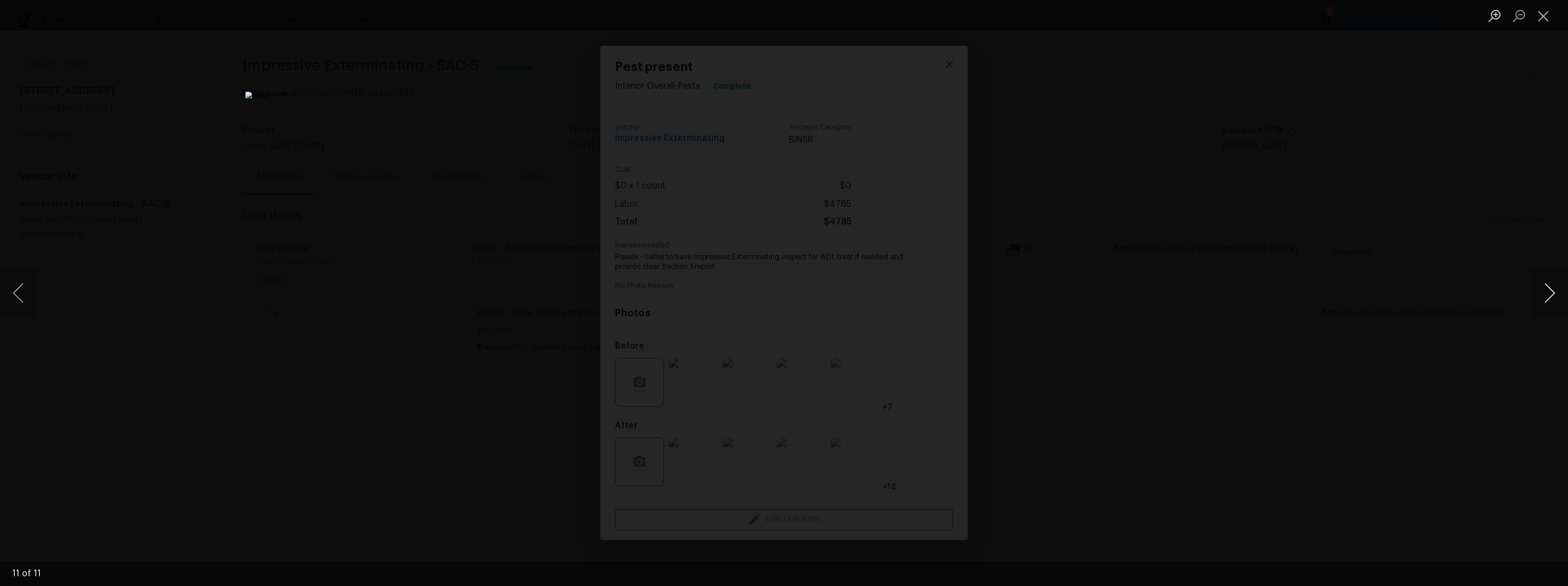
click at [1553, 289] on button "Next image" at bounding box center [1548, 293] width 36 height 49
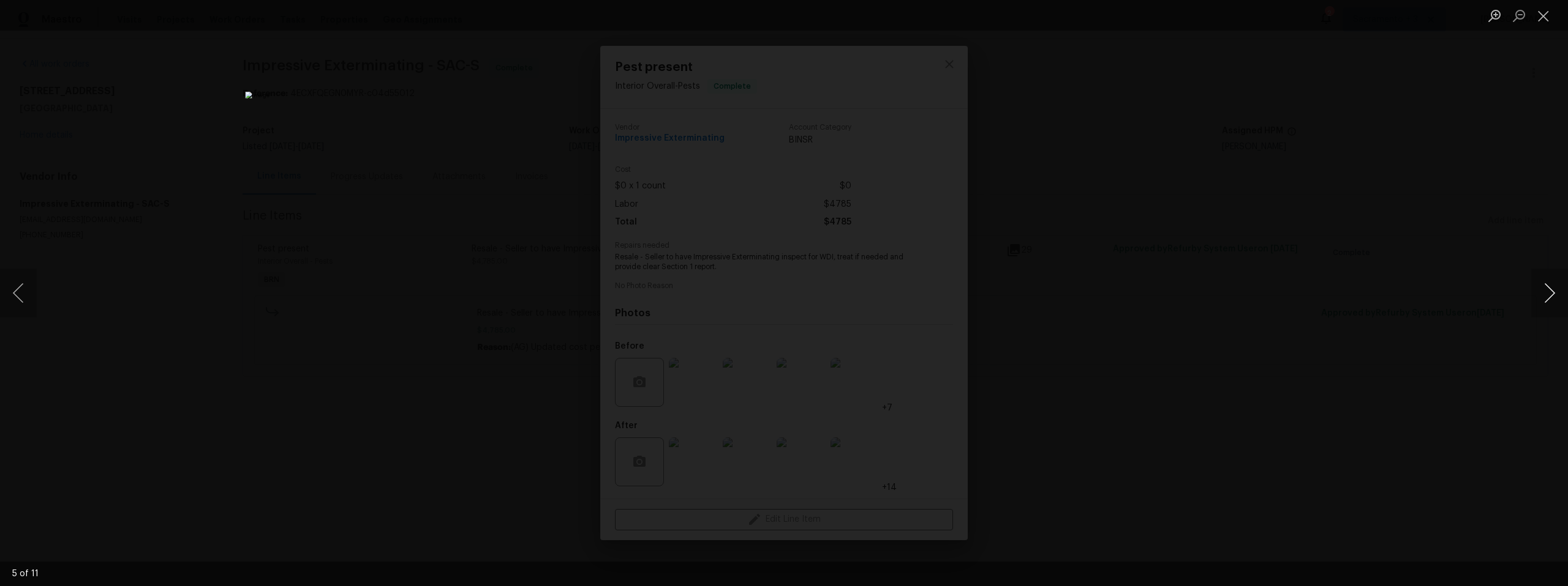
click at [1553, 289] on button "Next image" at bounding box center [1548, 293] width 36 height 49
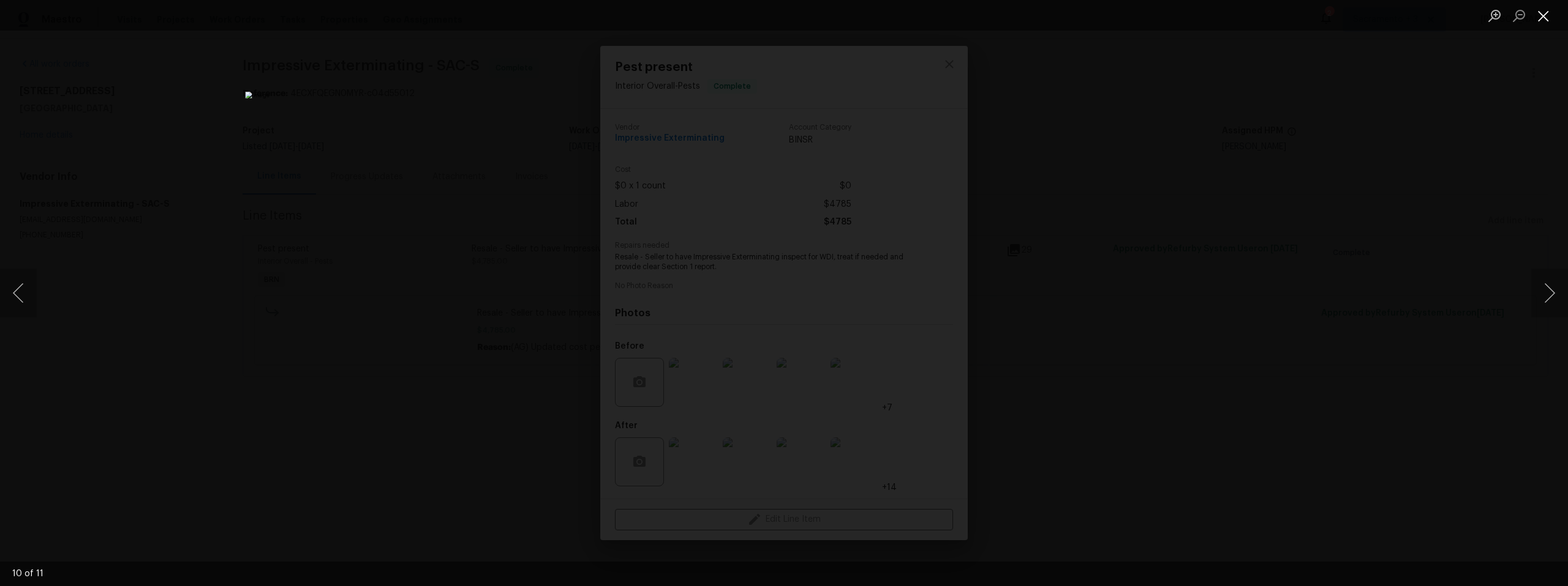
click at [1537, 21] on button "Close lightbox" at bounding box center [1543, 15] width 25 height 21
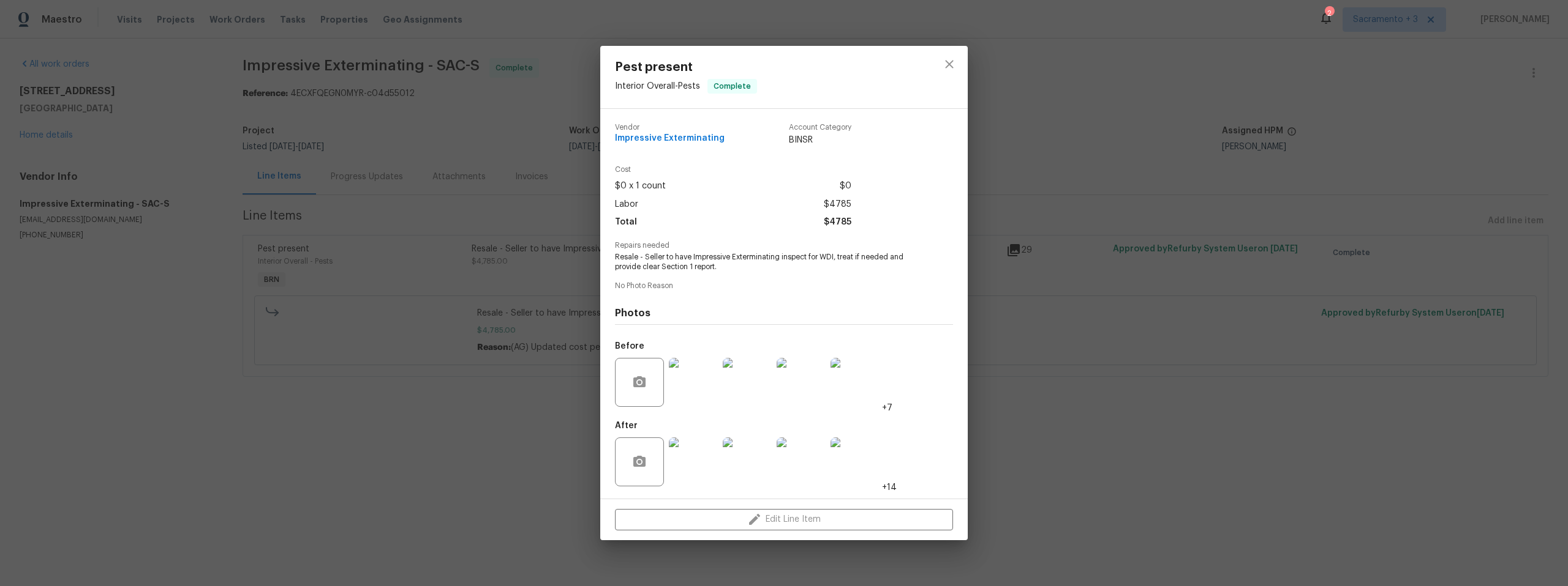
click at [711, 460] on img at bounding box center [693, 462] width 49 height 49
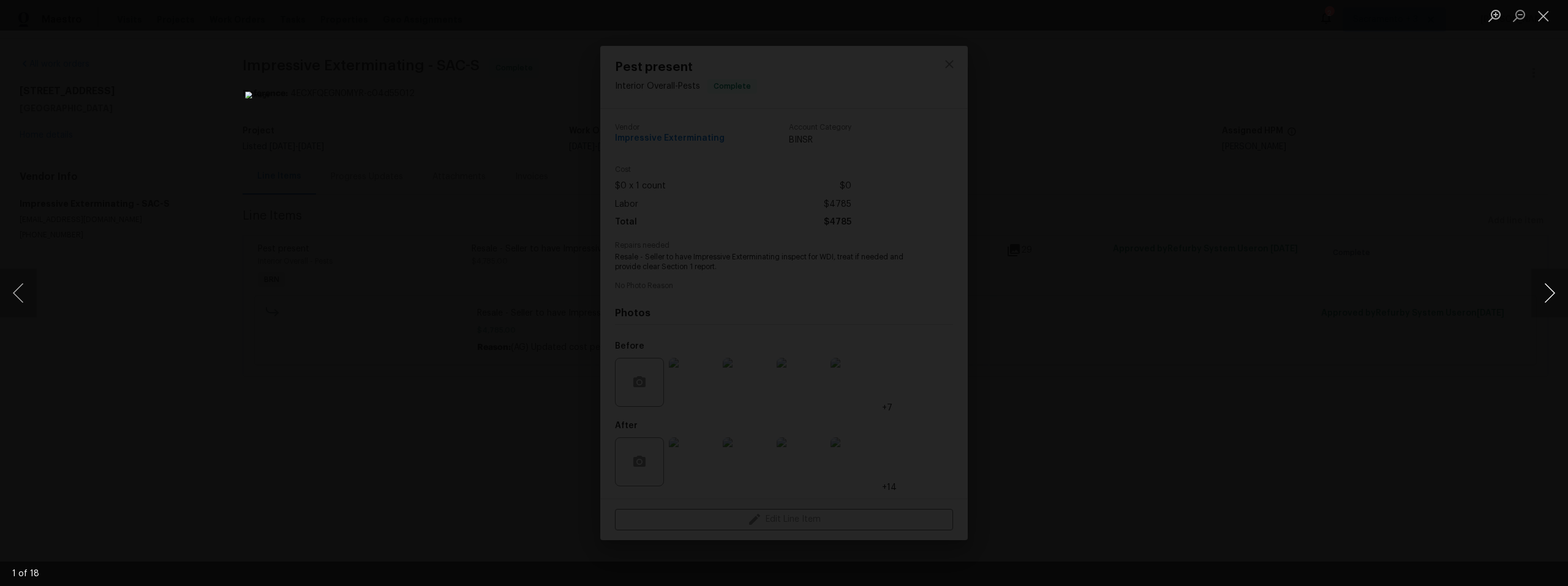
click at [1543, 292] on button "Next image" at bounding box center [1548, 293] width 36 height 49
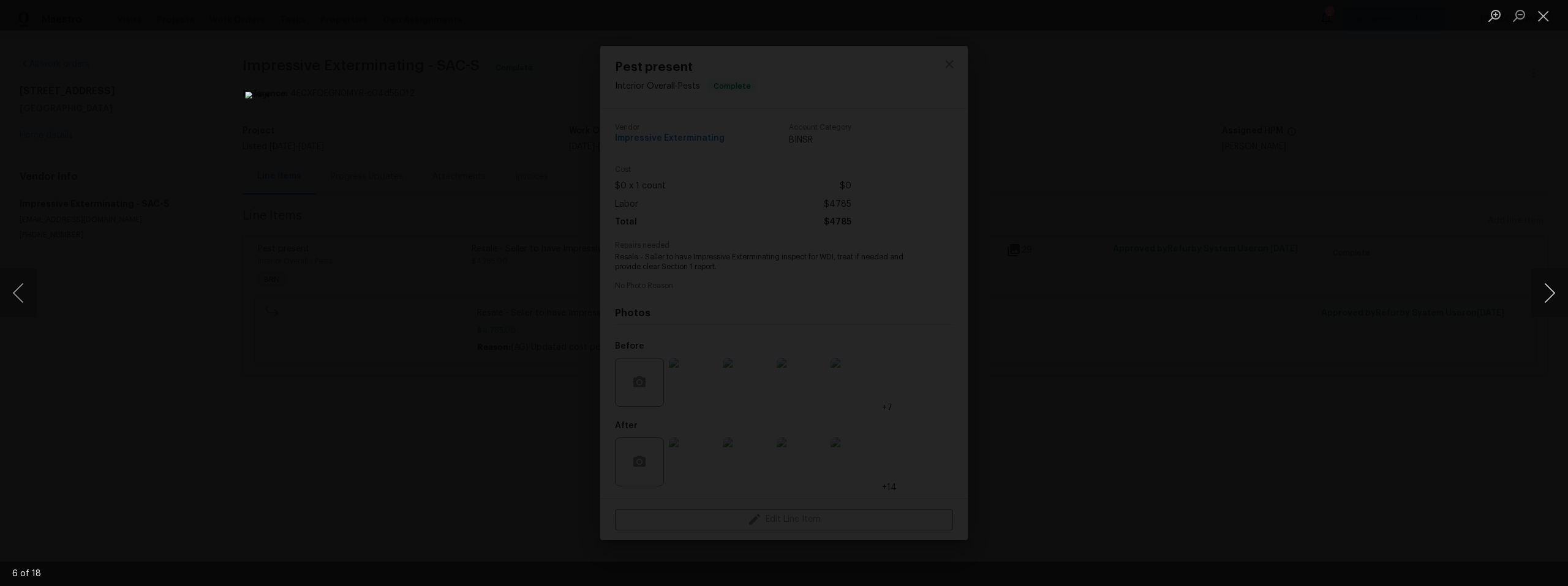
click at [1543, 292] on button "Next image" at bounding box center [1548, 293] width 36 height 49
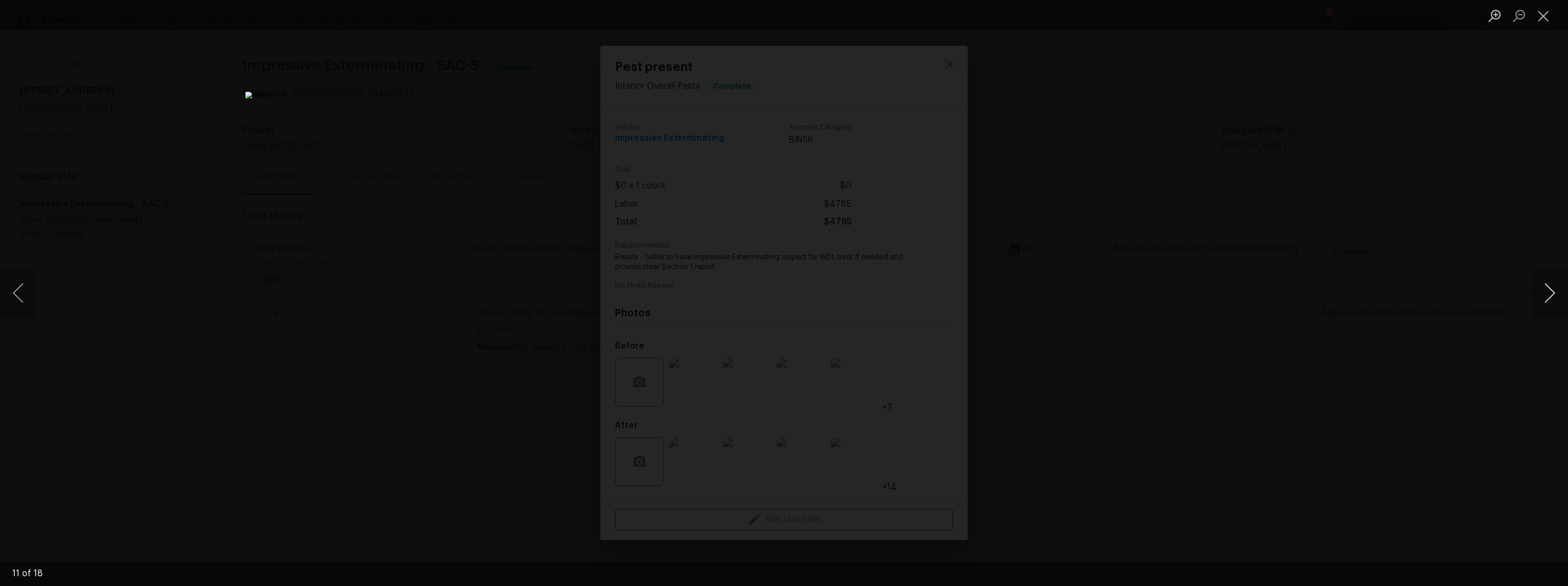
click at [1543, 292] on button "Next image" at bounding box center [1548, 293] width 36 height 49
click at [1551, 299] on button "Next image" at bounding box center [1548, 293] width 36 height 49
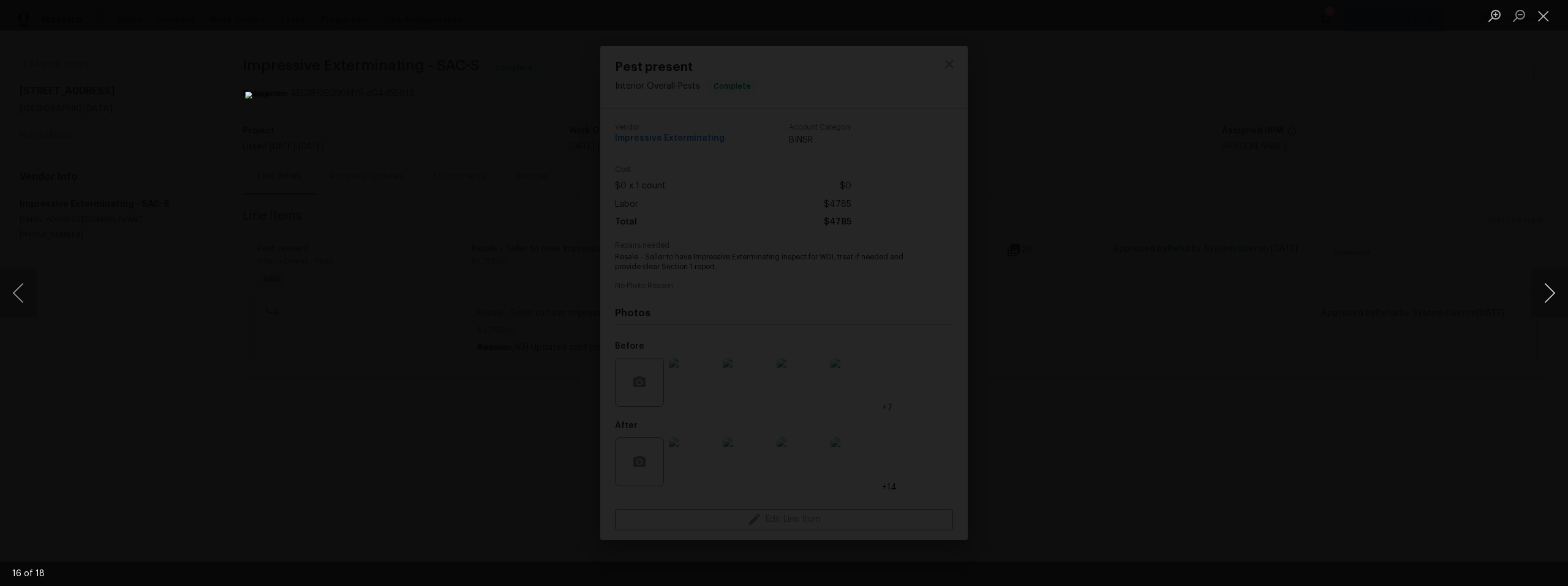
click at [1551, 299] on button "Next image" at bounding box center [1548, 293] width 36 height 49
click at [1537, 19] on button "Close lightbox" at bounding box center [1543, 15] width 25 height 21
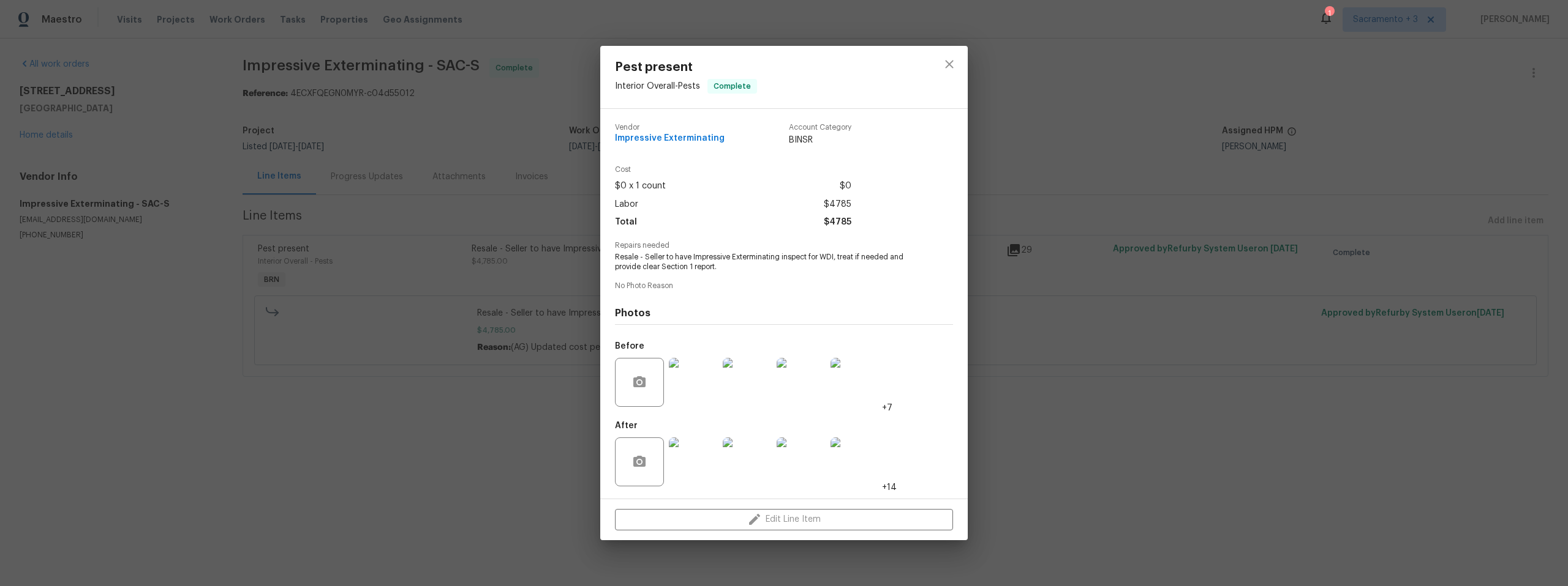
click at [703, 394] on img at bounding box center [693, 382] width 49 height 49
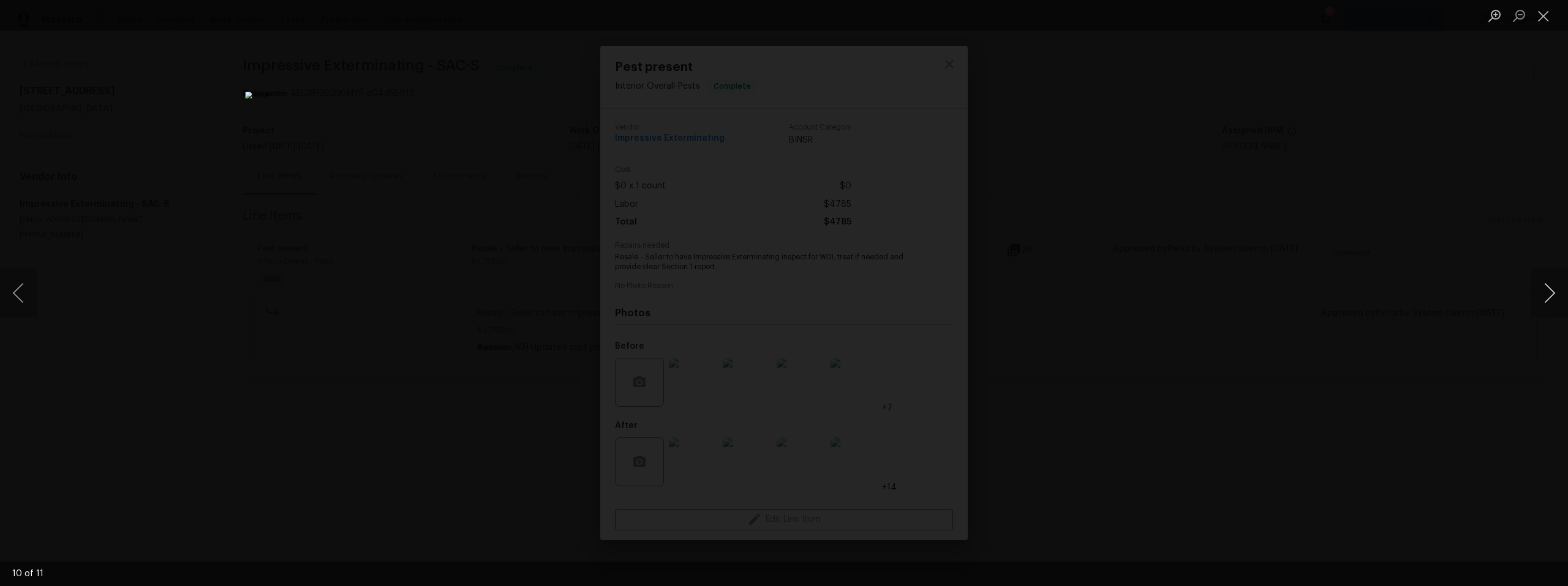
click at [1549, 293] on button "Next image" at bounding box center [1548, 293] width 36 height 49
click at [1555, 293] on button "Next image" at bounding box center [1548, 293] width 36 height 49
click at [1548, 292] on button "Next image" at bounding box center [1548, 293] width 36 height 49
click at [1549, 297] on button "Next image" at bounding box center [1548, 293] width 36 height 49
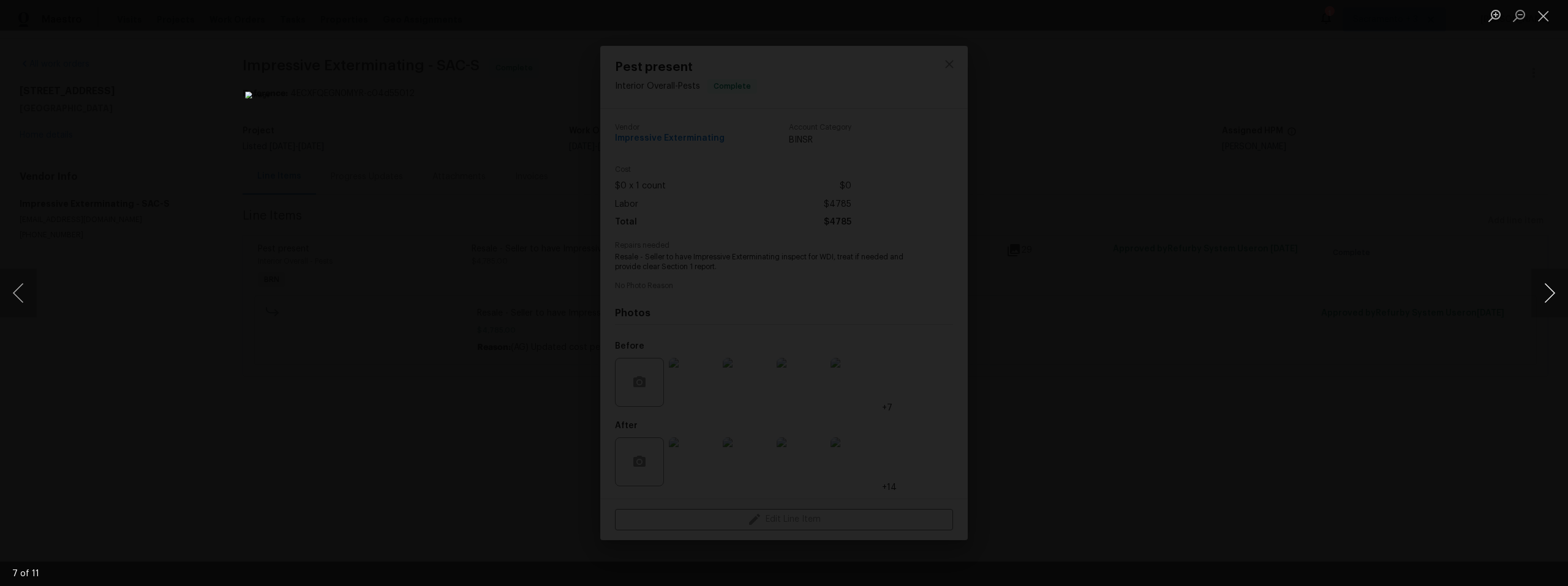
click at [1549, 297] on button "Next image" at bounding box center [1548, 293] width 36 height 49
click at [1549, 296] on button "Next image" at bounding box center [1548, 293] width 36 height 49
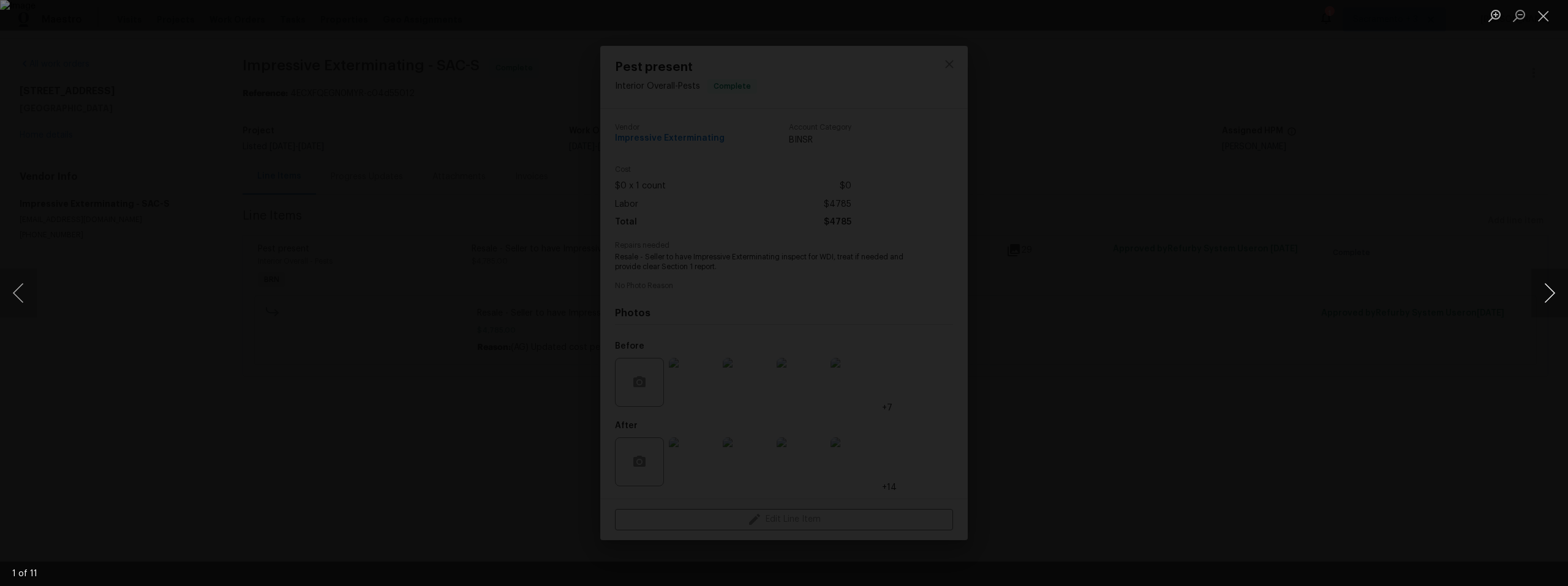
click at [1548, 295] on button "Next image" at bounding box center [1548, 293] width 36 height 49
click at [12, 287] on button "Previous image" at bounding box center [18, 293] width 36 height 49
click at [13, 289] on button "Previous image" at bounding box center [18, 293] width 36 height 49
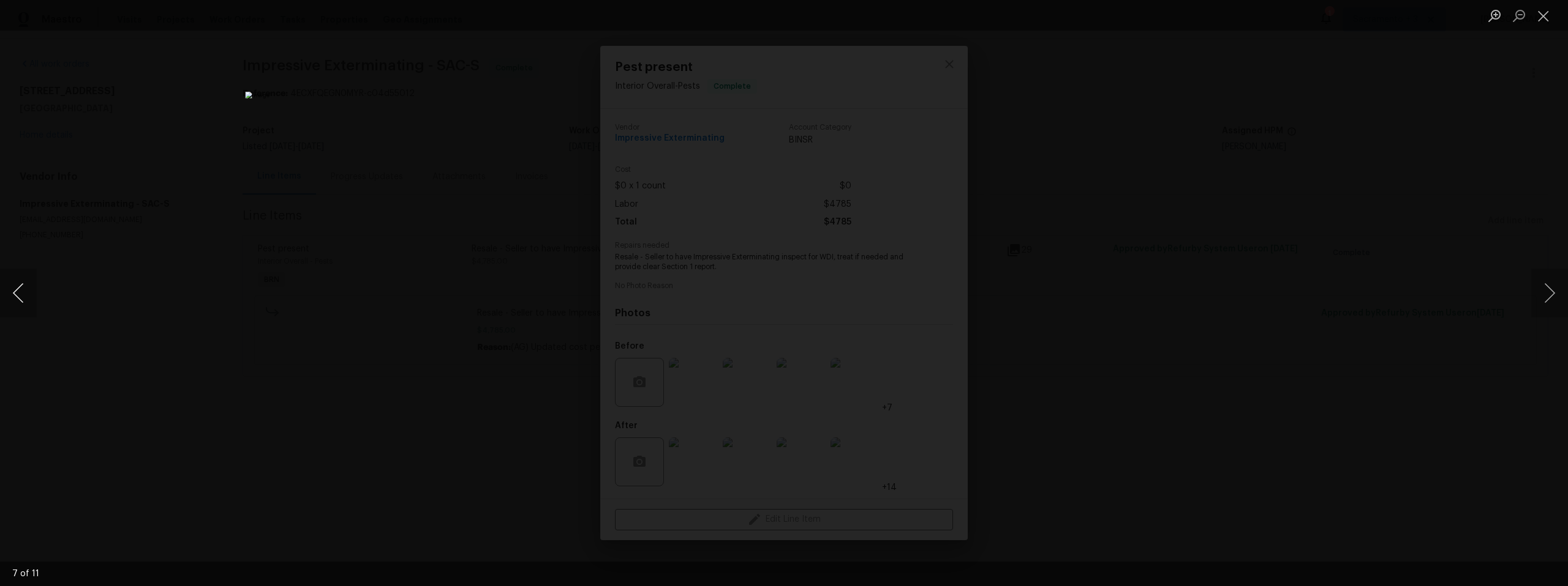
click at [13, 289] on button "Previous image" at bounding box center [18, 293] width 36 height 49
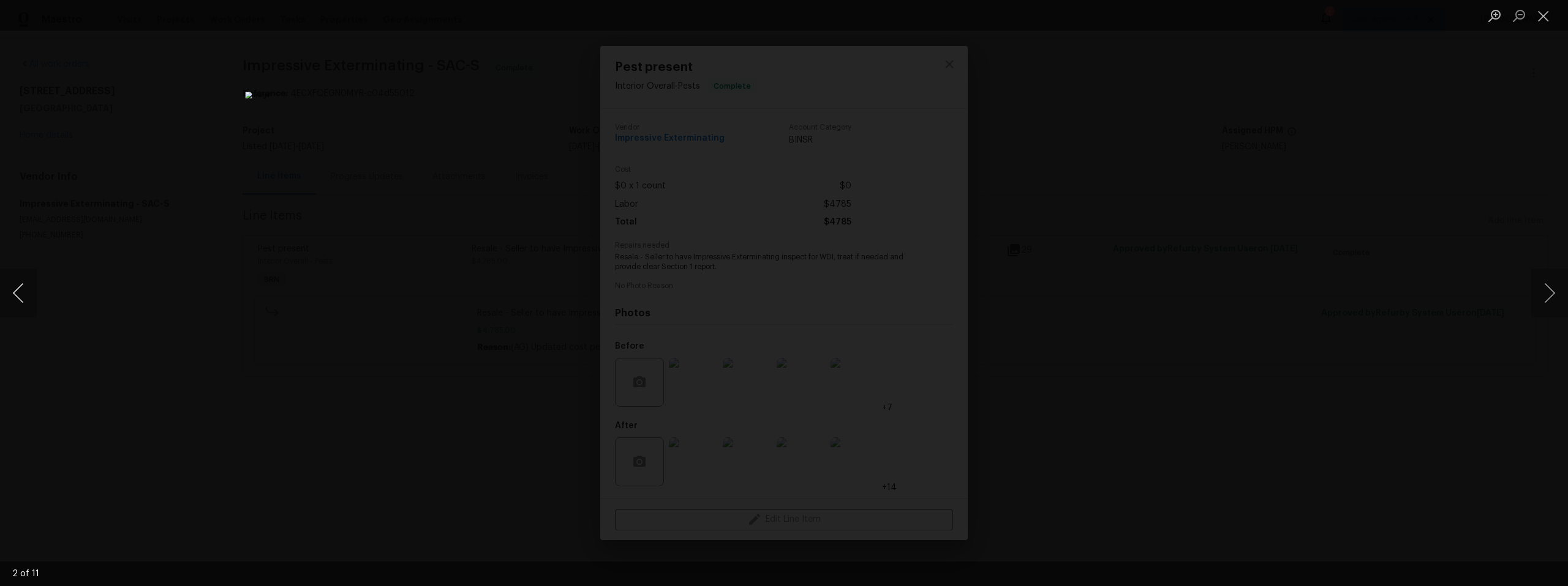
click at [13, 289] on button "Previous image" at bounding box center [18, 293] width 36 height 49
click at [1548, 19] on button "Close lightbox" at bounding box center [1543, 15] width 25 height 21
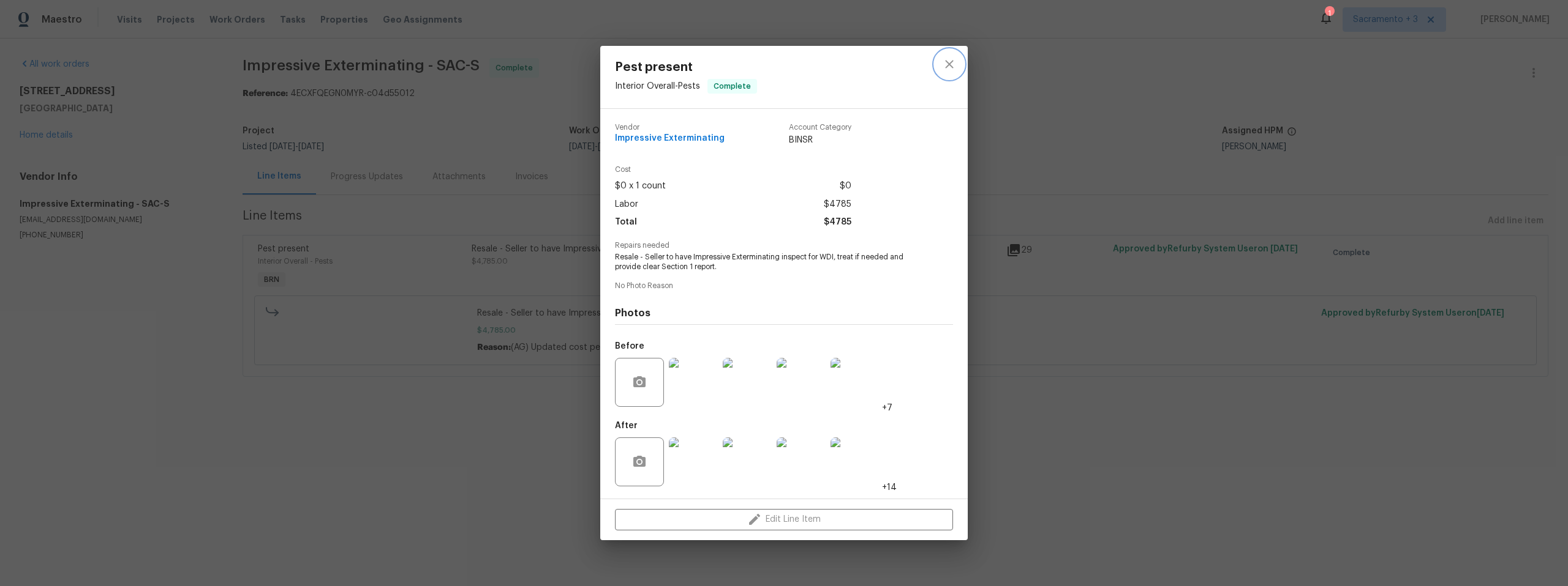
click at [951, 64] on icon "close" at bounding box center [949, 64] width 14 height 14
